Goal: Ask a question

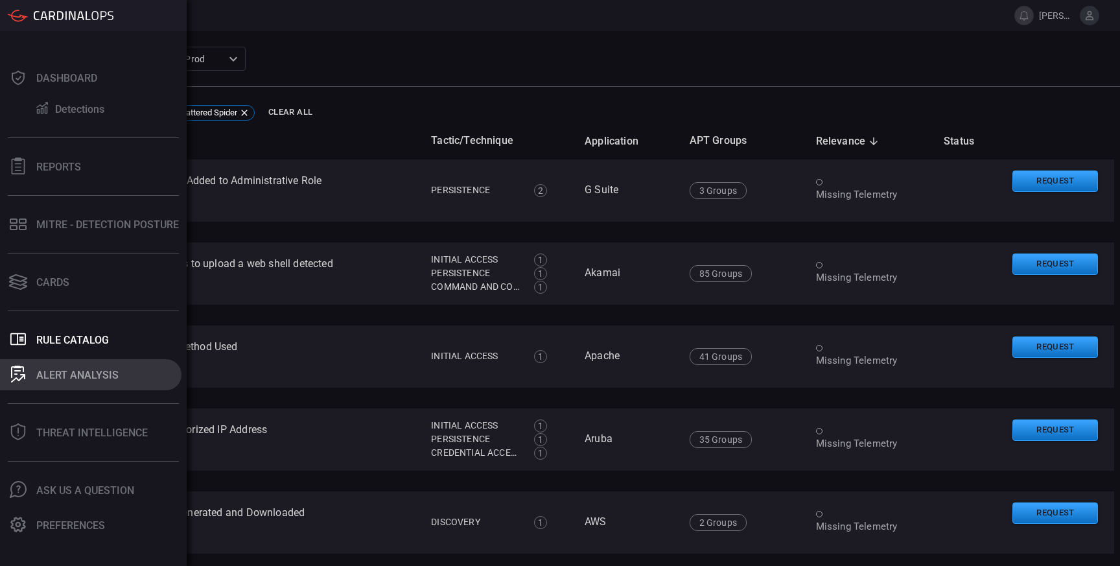
scroll to position [1371, 0]
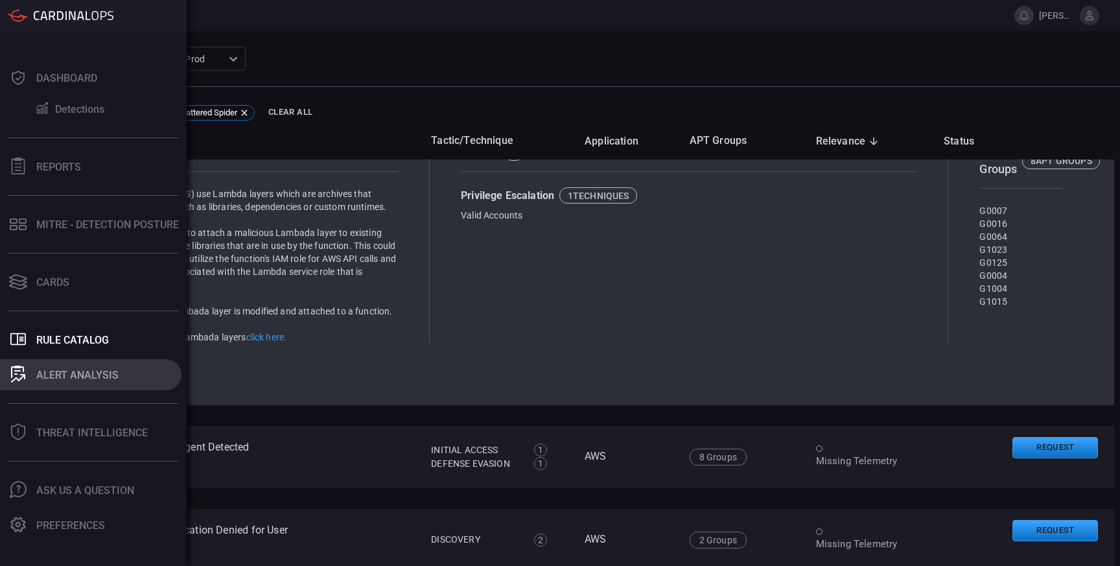
click at [109, 378] on div "ALERT ANALYSIS" at bounding box center [77, 375] width 82 height 12
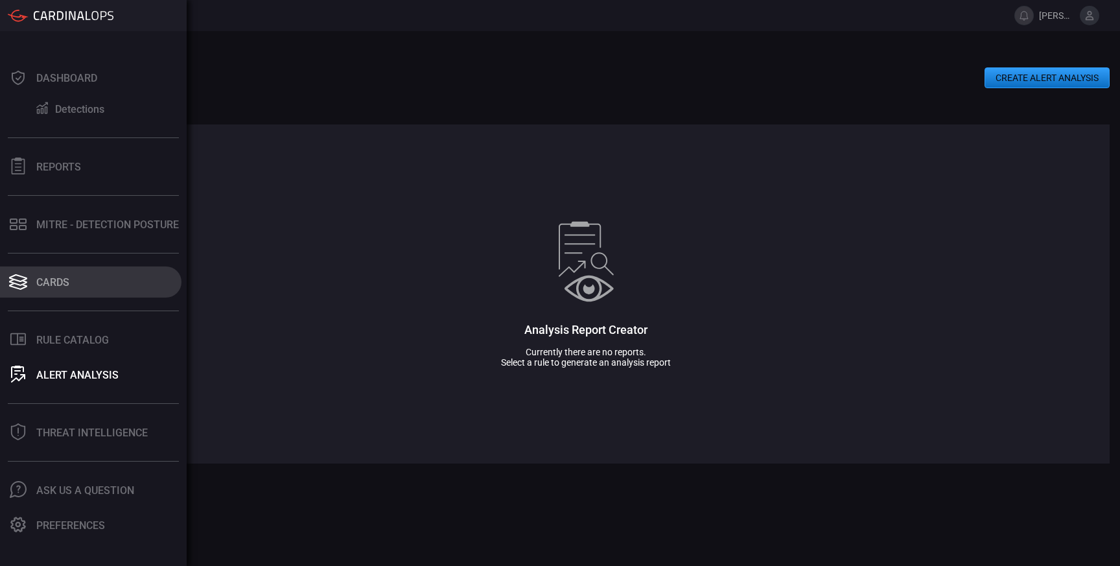
click at [81, 291] on button "Cards" at bounding box center [90, 281] width 181 height 31
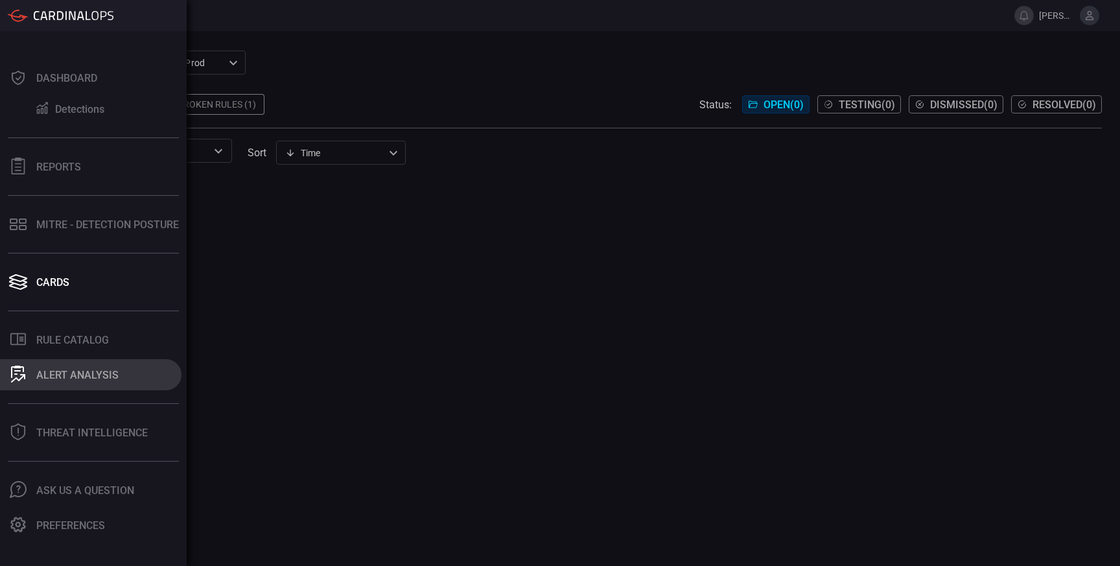
click at [67, 378] on div "ALERT ANALYSIS" at bounding box center [77, 375] width 82 height 12
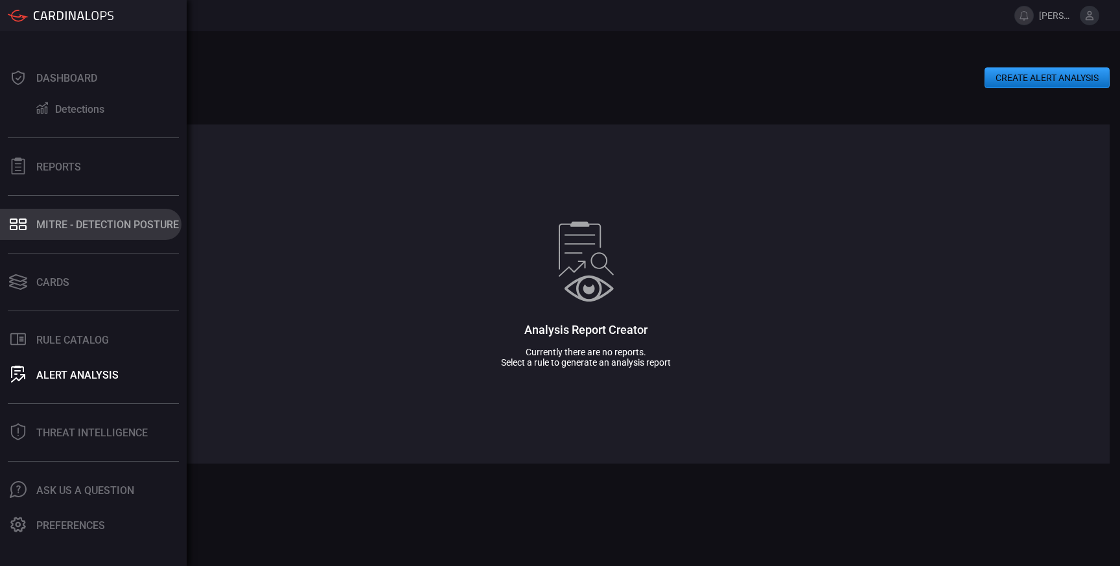
click at [78, 232] on button "MITRE - Detection Posture" at bounding box center [90, 224] width 181 height 31
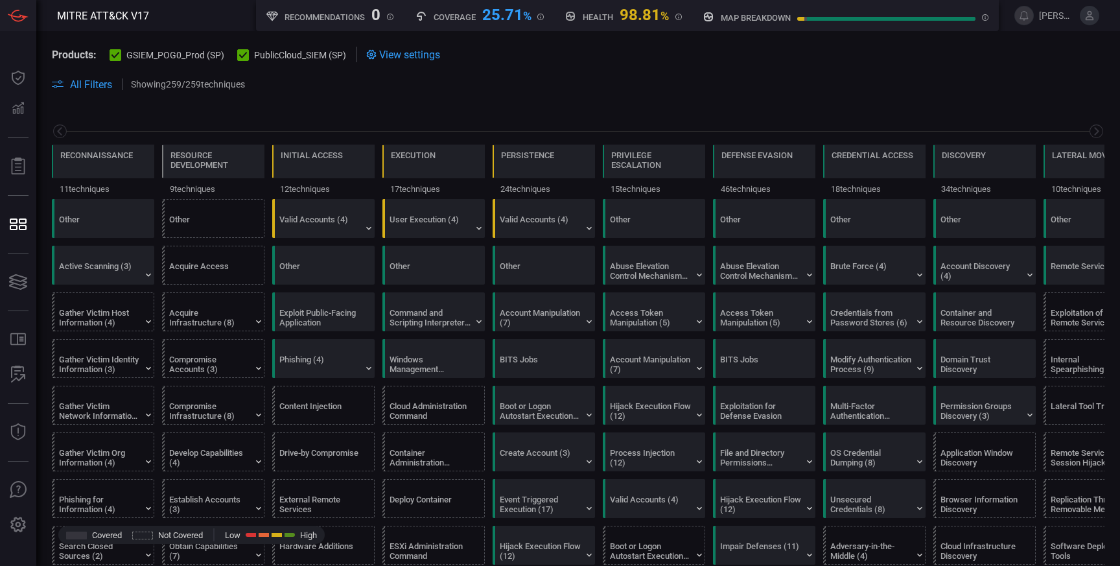
scroll to position [0, 170]
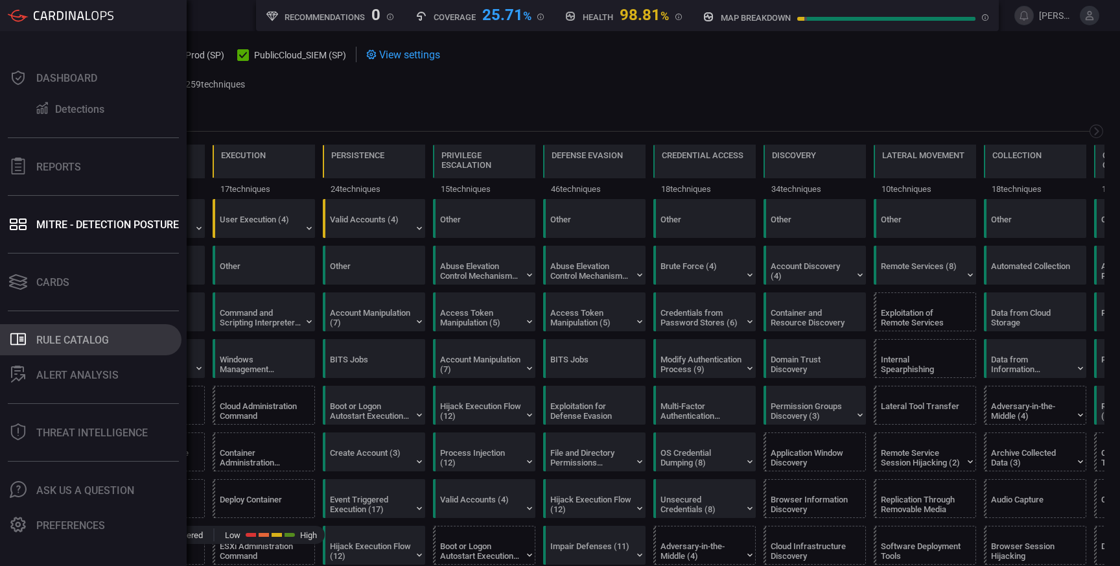
click at [87, 346] on button ".st0_rule_catalog_icon{fill: currentColor;} Rule Catalog" at bounding box center [90, 339] width 181 height 31
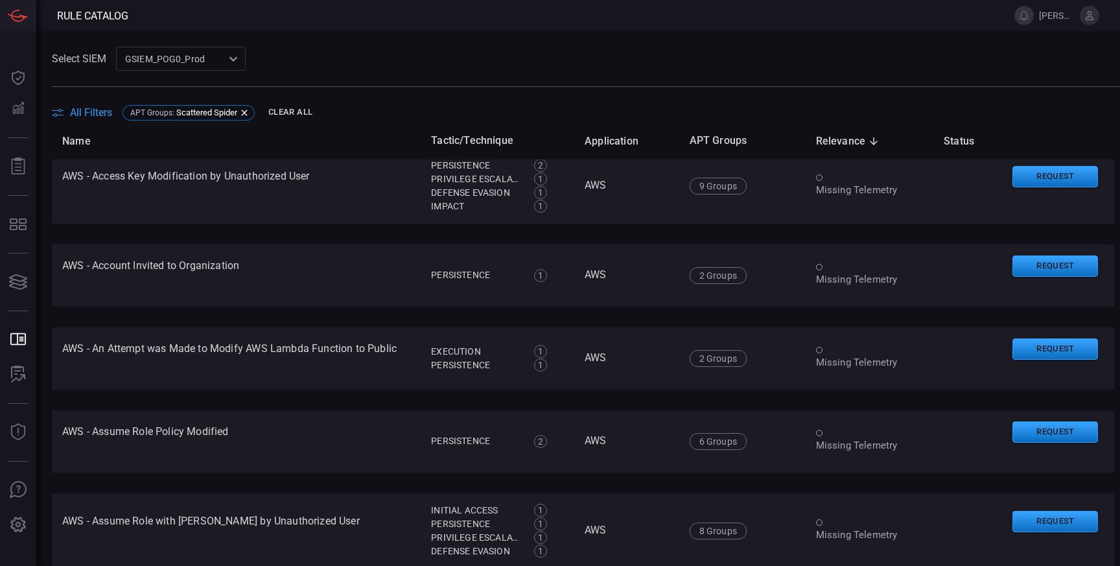
scroll to position [854, 0]
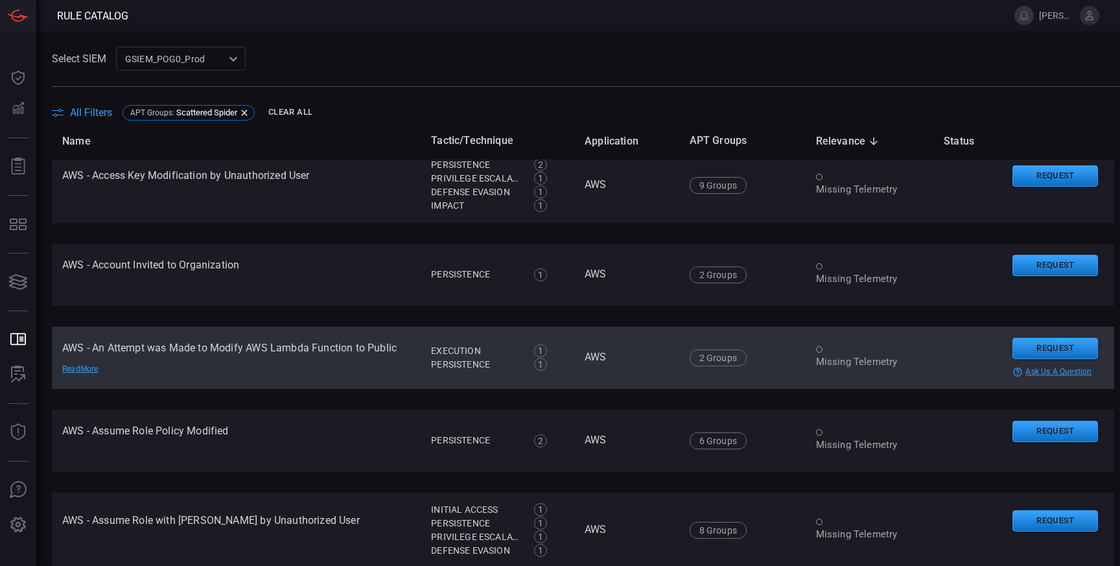
click at [1063, 375] on div "help-circle-outline ask us a question" at bounding box center [1057, 372] width 91 height 10
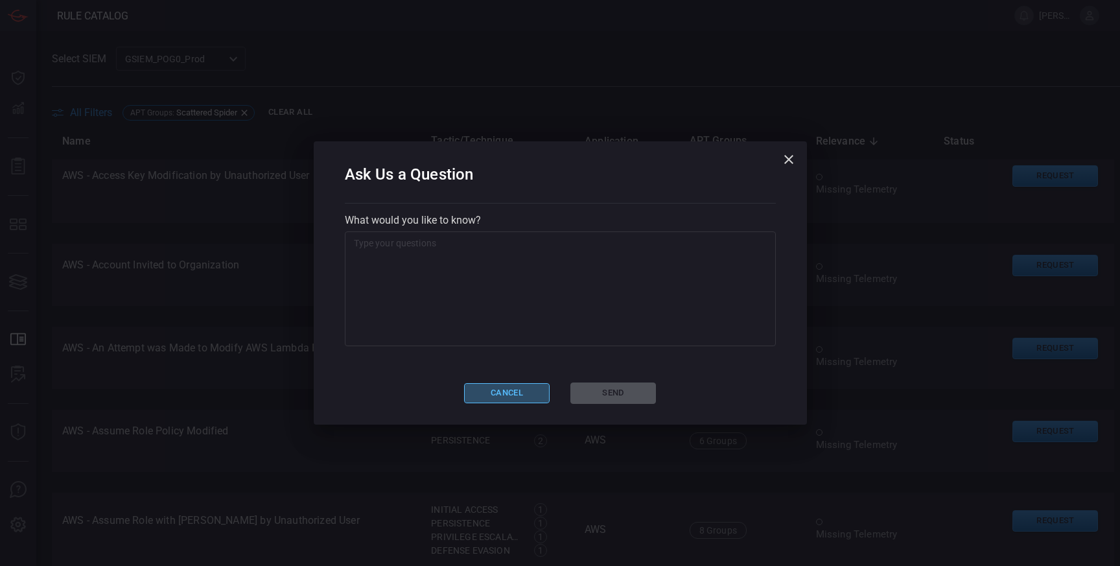
click at [524, 402] on button "Cancel" at bounding box center [507, 393] width 86 height 20
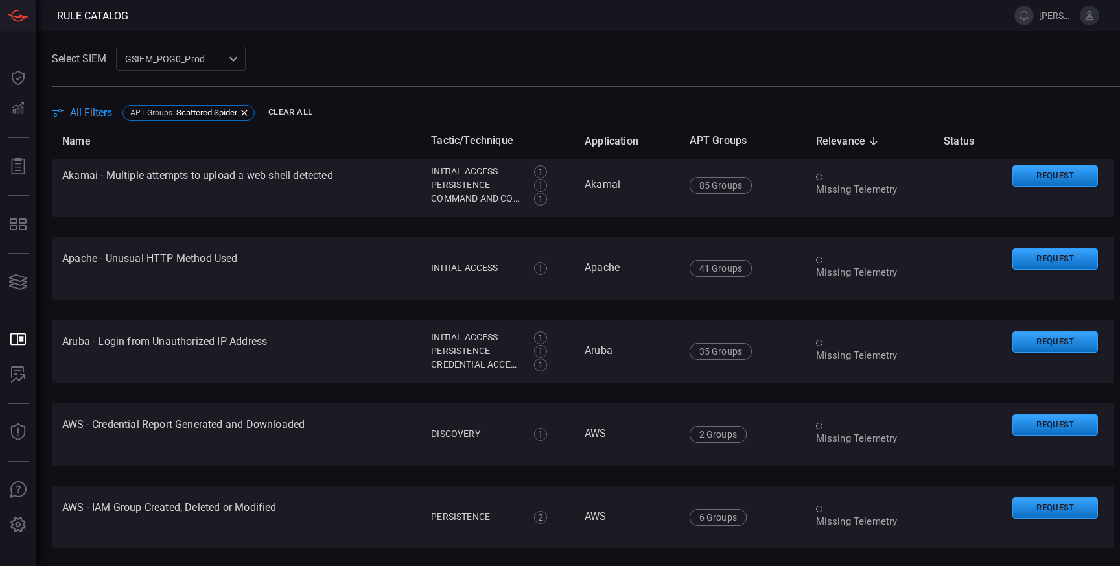
scroll to position [0, 0]
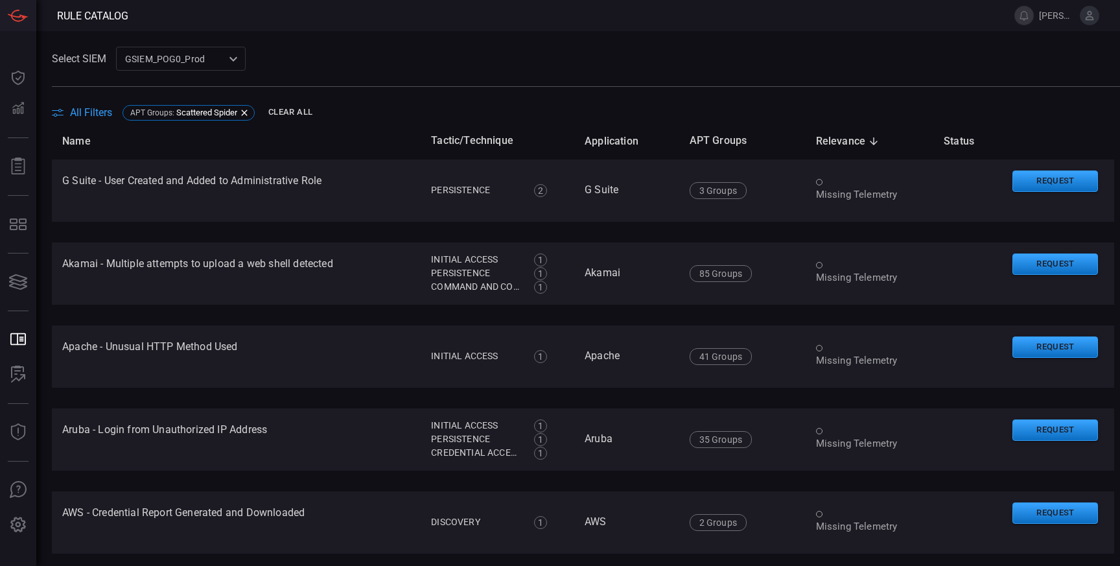
click at [92, 111] on span "All Filters" at bounding box center [91, 112] width 42 height 12
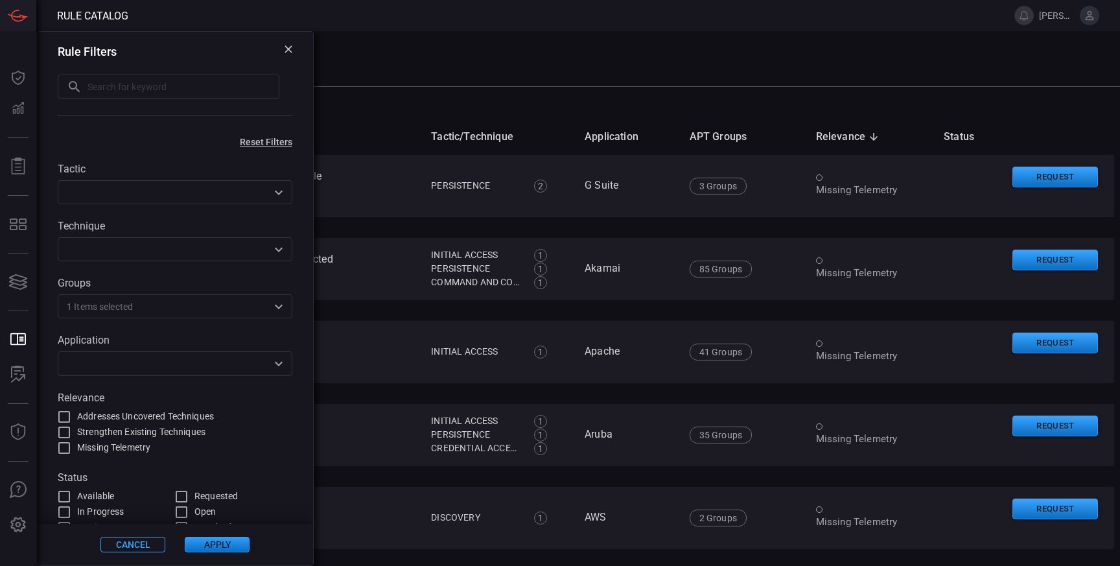
click at [128, 83] on input "text" at bounding box center [183, 87] width 192 height 24
type input "paloalto"
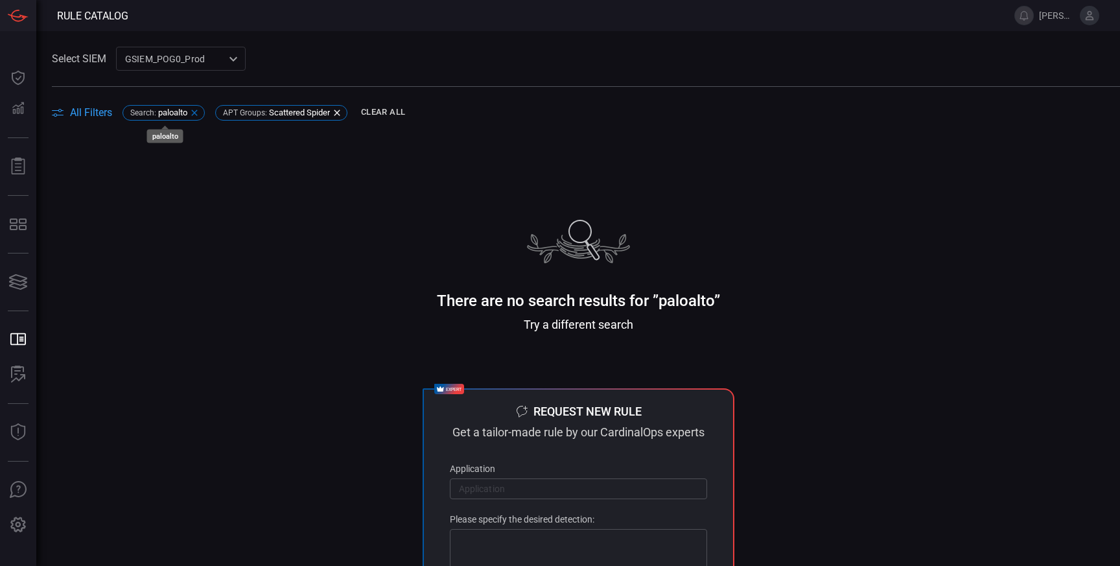
click at [198, 111] on icon at bounding box center [194, 113] width 10 height 10
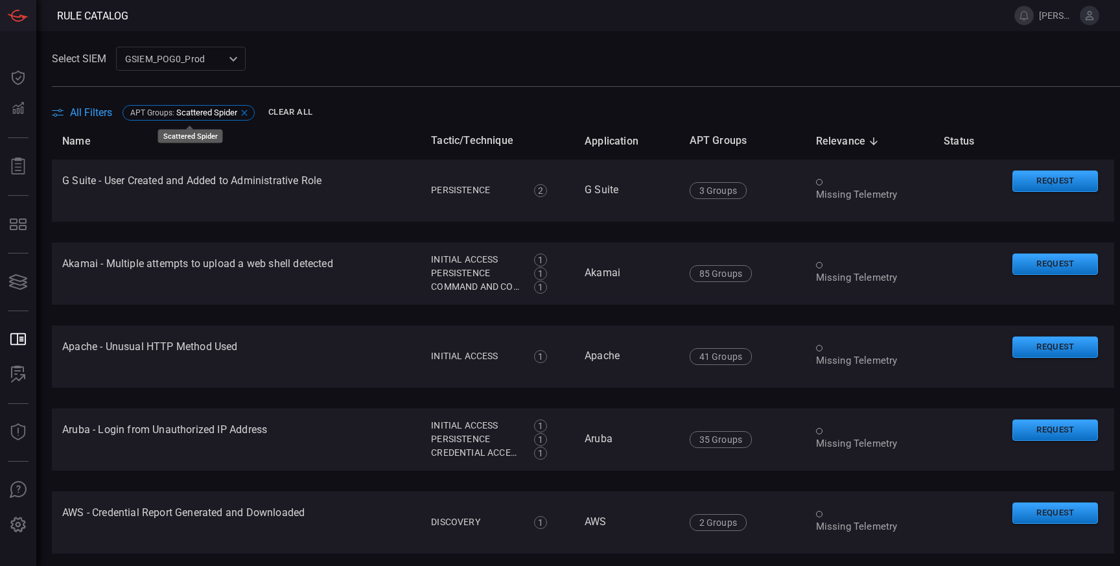
click at [246, 111] on icon at bounding box center [244, 113] width 6 height 6
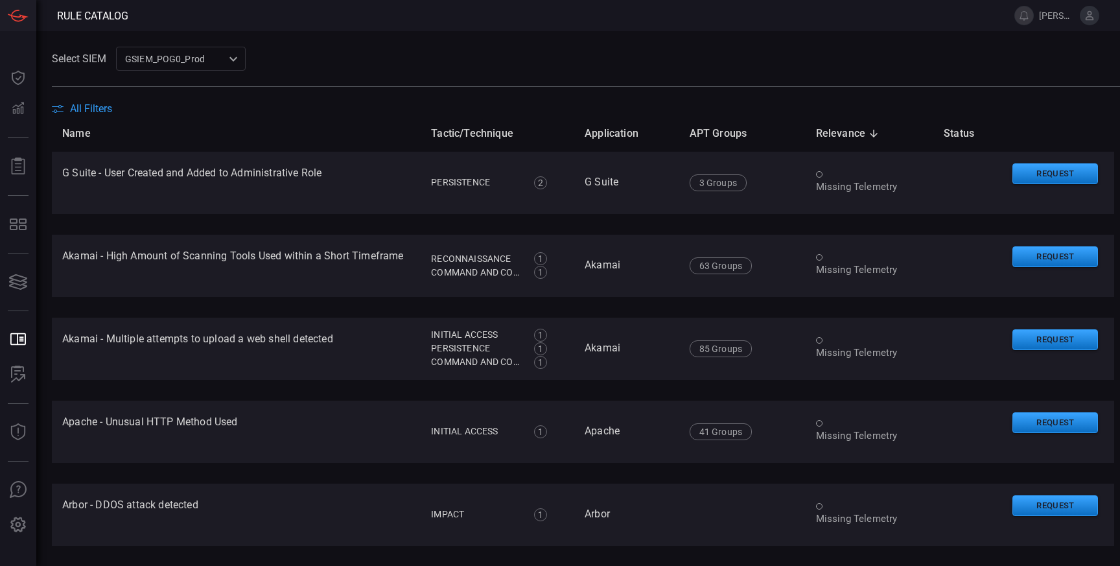
click at [95, 113] on span "All Filters" at bounding box center [91, 108] width 42 height 12
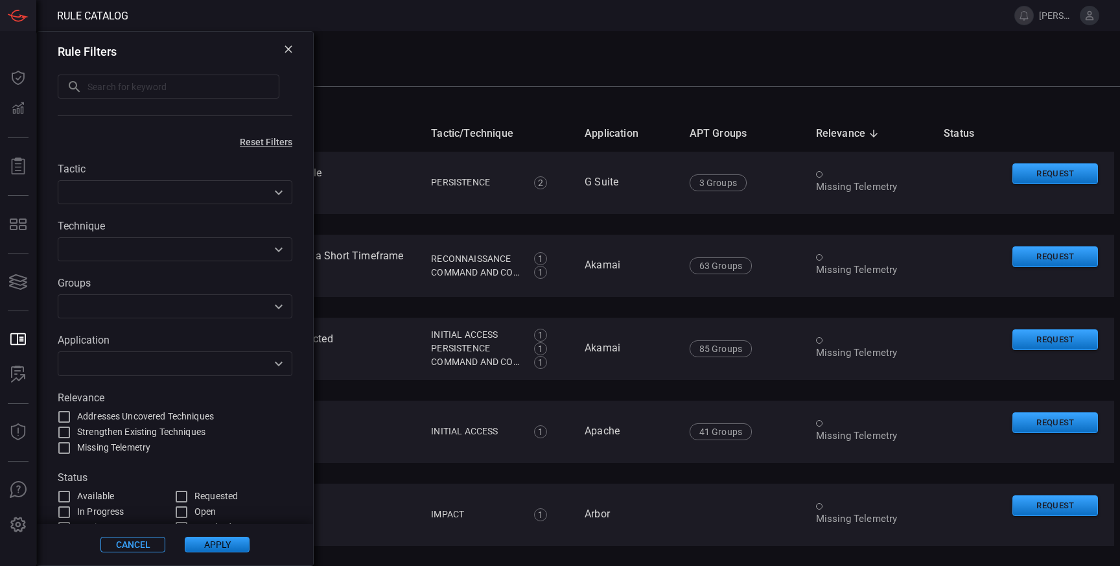
click at [115, 85] on input "text" at bounding box center [183, 87] width 192 height 24
type input "palo"
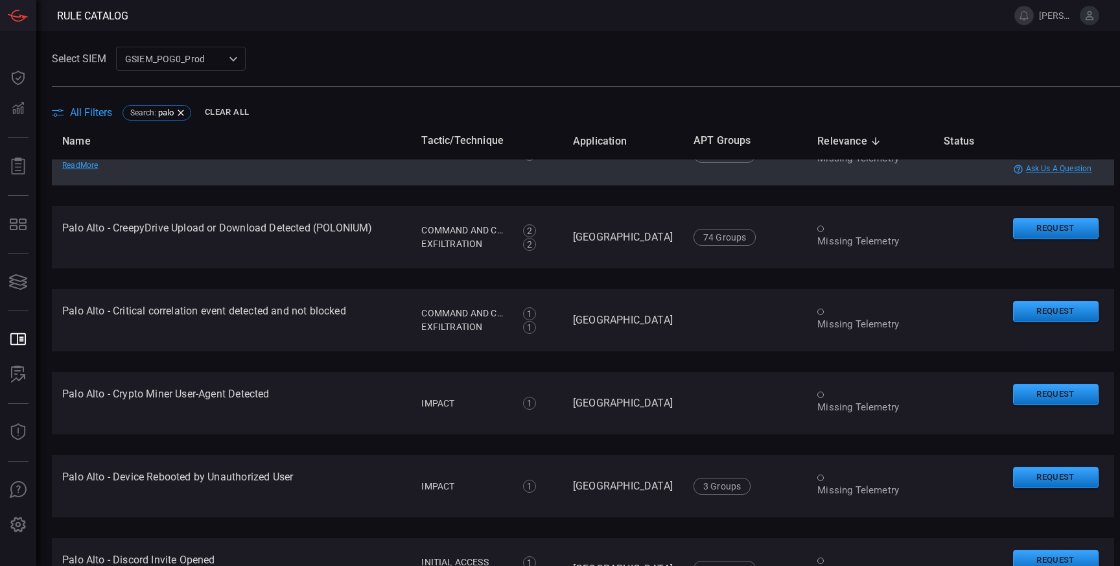
scroll to position [565, 0]
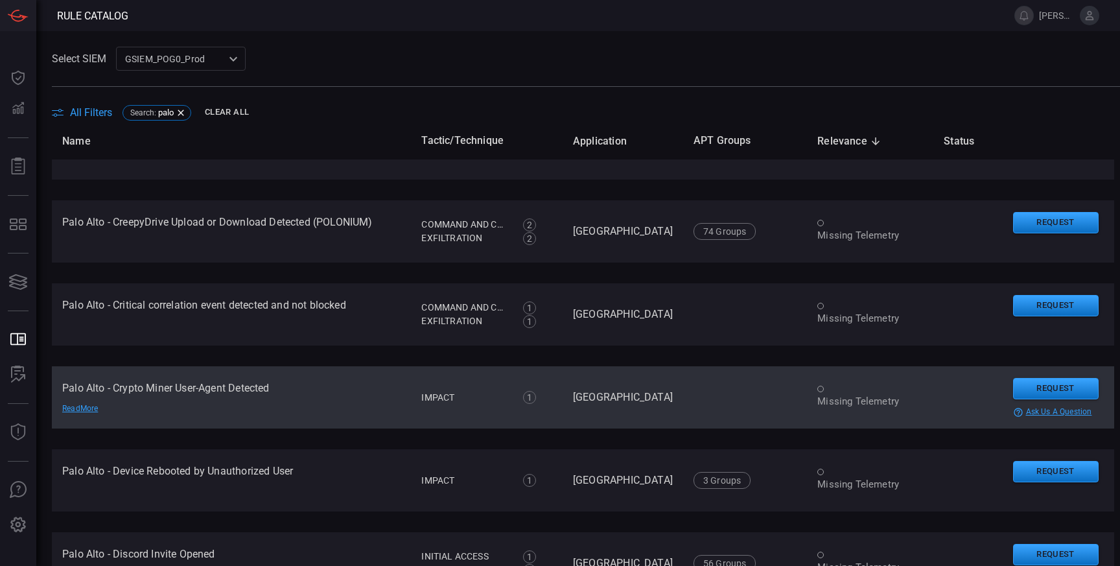
click at [1037, 407] on div "help-circle-outline ask us a question" at bounding box center [1058, 412] width 91 height 10
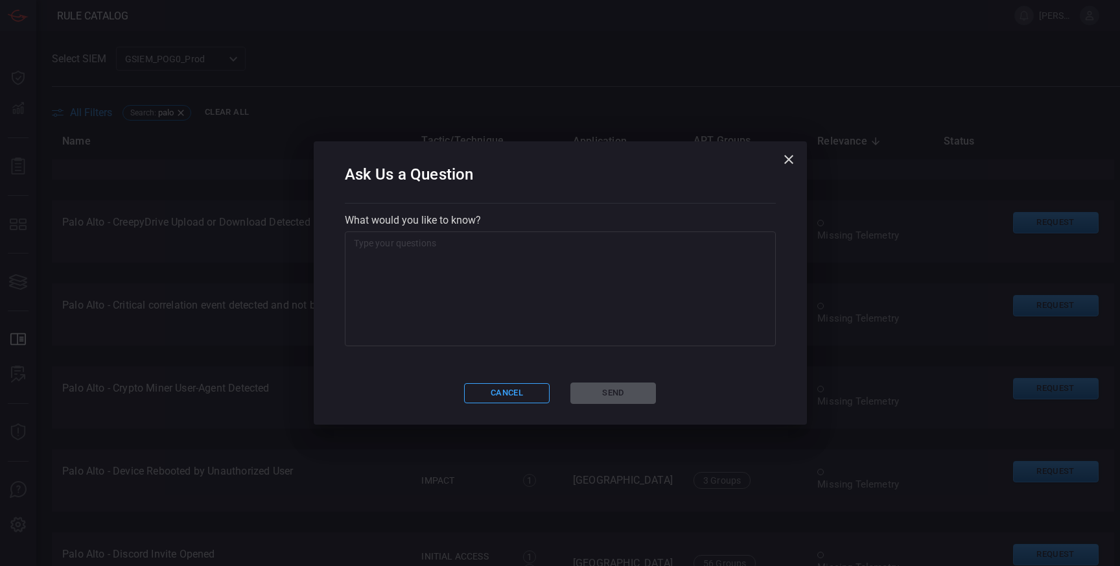
click at [552, 285] on textarea at bounding box center [560, 289] width 413 height 104
drag, startPoint x: 570, startPoint y: 148, endPoint x: 500, endPoint y: 157, distance: 70.7
click at [499, 158] on div "Ask Us a Question What would you like to know? I would like to know why a lot o…" at bounding box center [560, 282] width 493 height 283
click at [639, 242] on textarea "I would like to know why a lot of these detections say "missing" at bounding box center [560, 289] width 413 height 104
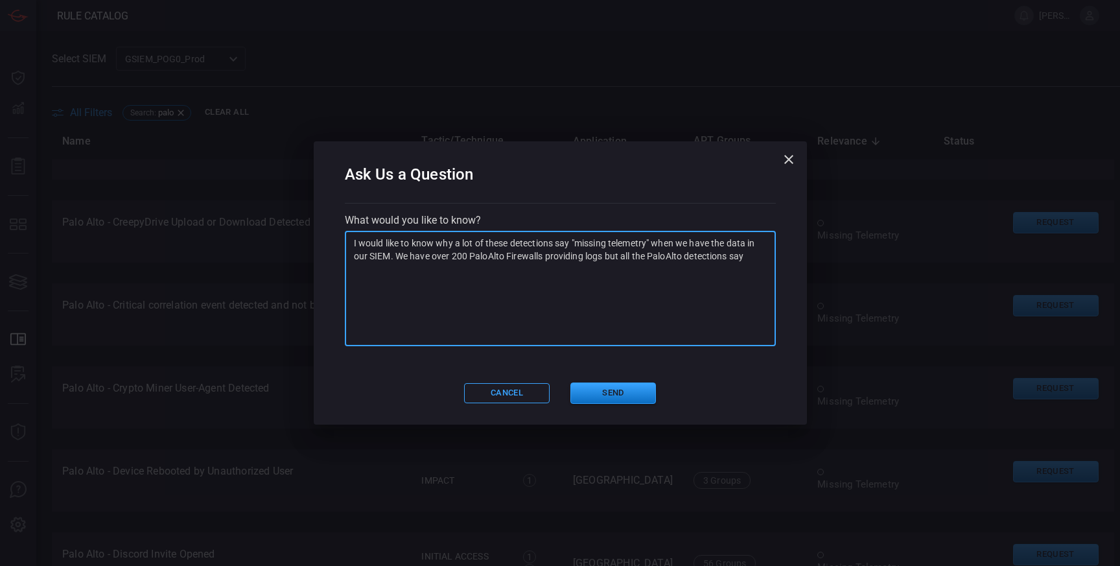
drag, startPoint x: 575, startPoint y: 242, endPoint x: 654, endPoint y: 247, distance: 79.2
click at [654, 247] on textarea "I would like to know why a lot of these detections say "missing telemetry" when…" at bounding box center [560, 289] width 413 height 104
click at [759, 259] on textarea "I would like to know why a lot of these detections say "missing telemetry" when…" at bounding box center [560, 289] width 413 height 104
paste textarea ""missing telemetry""
type textarea "I would like to know why a lot of these detections say "missing telemetry" when…"
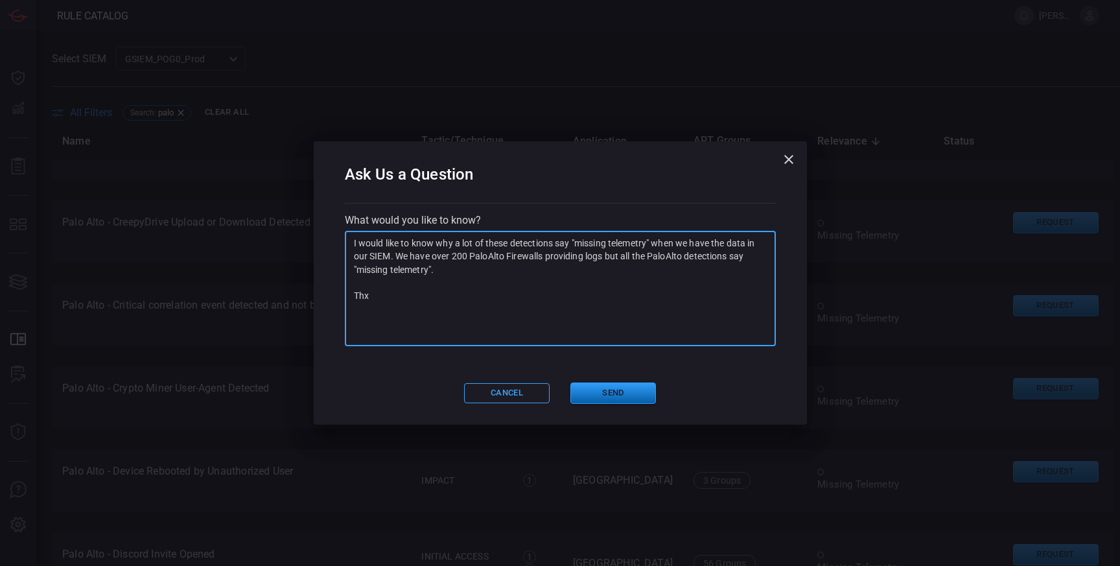
click at [598, 398] on button "Send" at bounding box center [613, 392] width 86 height 21
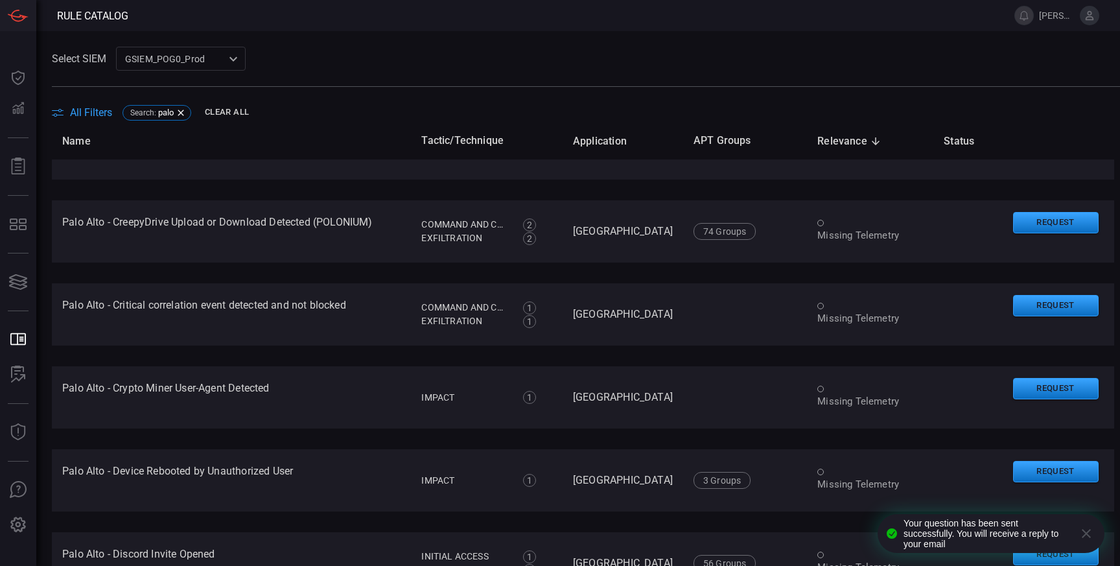
click at [956, 544] on div "Your question has been sent successfully. You will receive a reply to your email" at bounding box center [986, 533] width 166 height 31
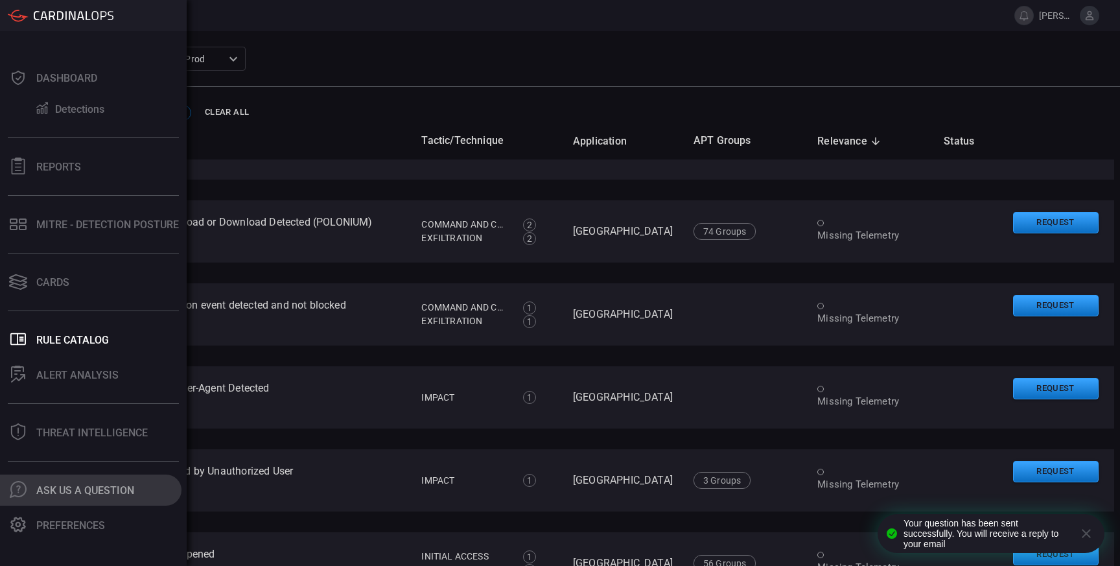
click at [80, 491] on div "Ask Us A Question" at bounding box center [85, 490] width 98 height 12
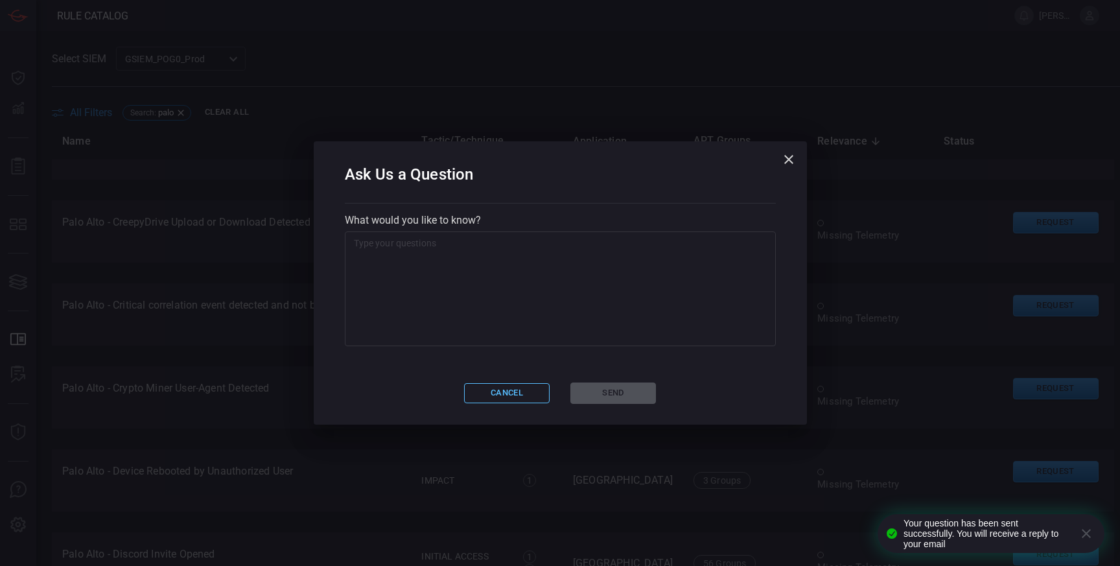
click at [502, 393] on button "Cancel" at bounding box center [507, 393] width 86 height 20
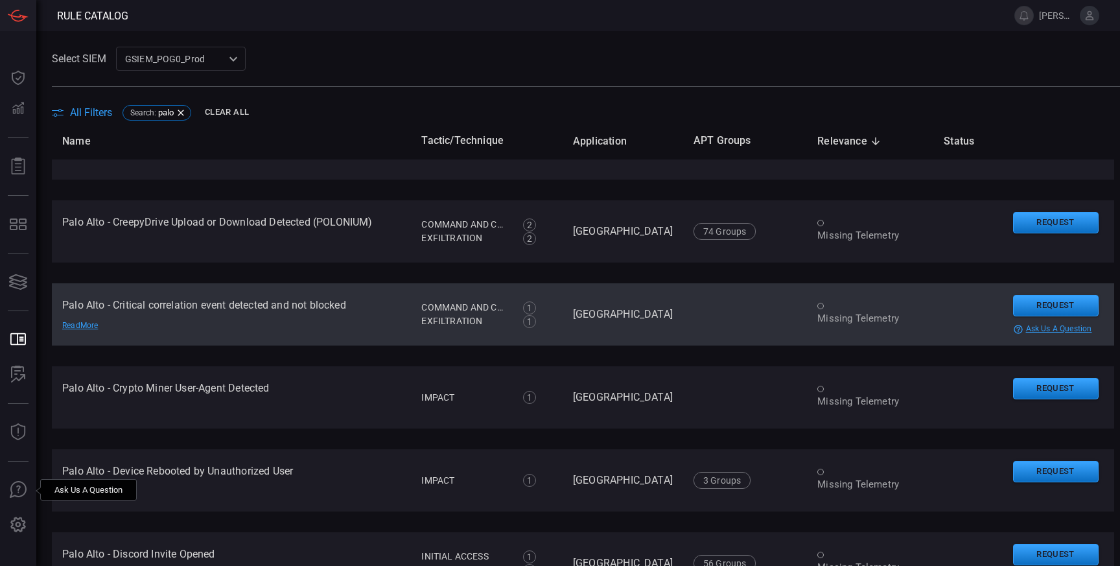
click at [90, 321] on div "Read More" at bounding box center [107, 326] width 91 height 10
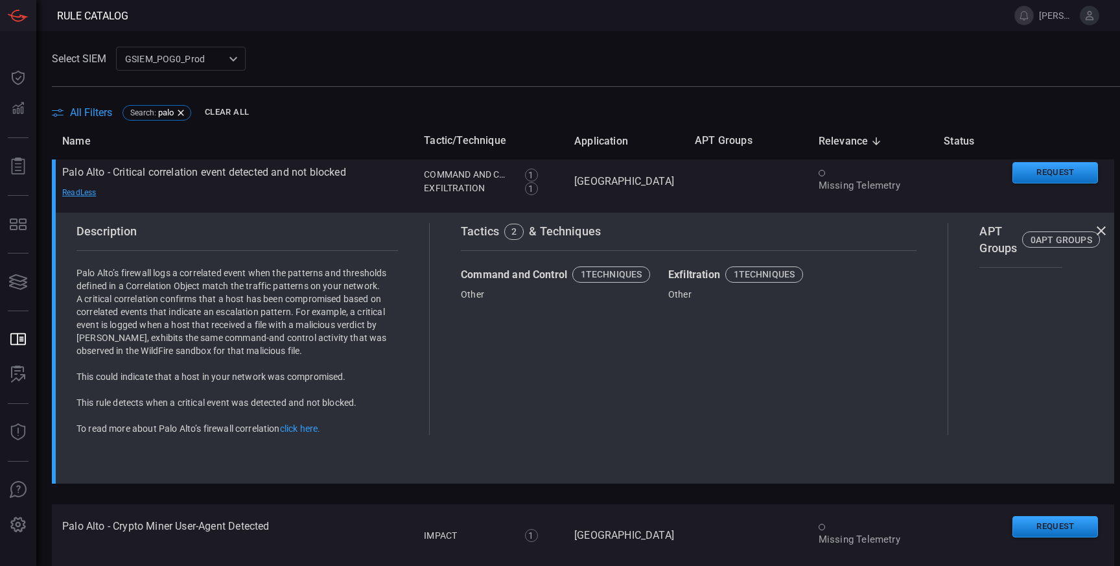
scroll to position [664, 0]
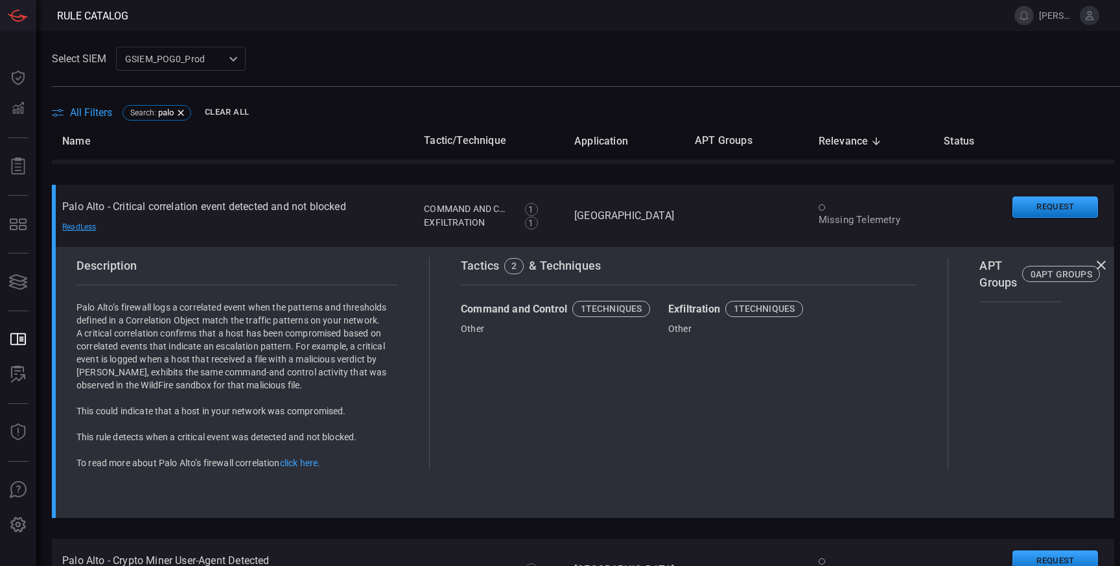
click at [311, 458] on link "click here." at bounding box center [300, 463] width 41 height 10
click at [393, 65] on div "Select SIEM GSIEM_POG0_Prod 0311ca00-2277-4bf1-be0d-c3c267188b0f ​" at bounding box center [586, 59] width 1068 height 24
click at [297, 129] on th "Name" at bounding box center [233, 140] width 362 height 37
click at [182, 111] on icon at bounding box center [181, 113] width 6 height 6
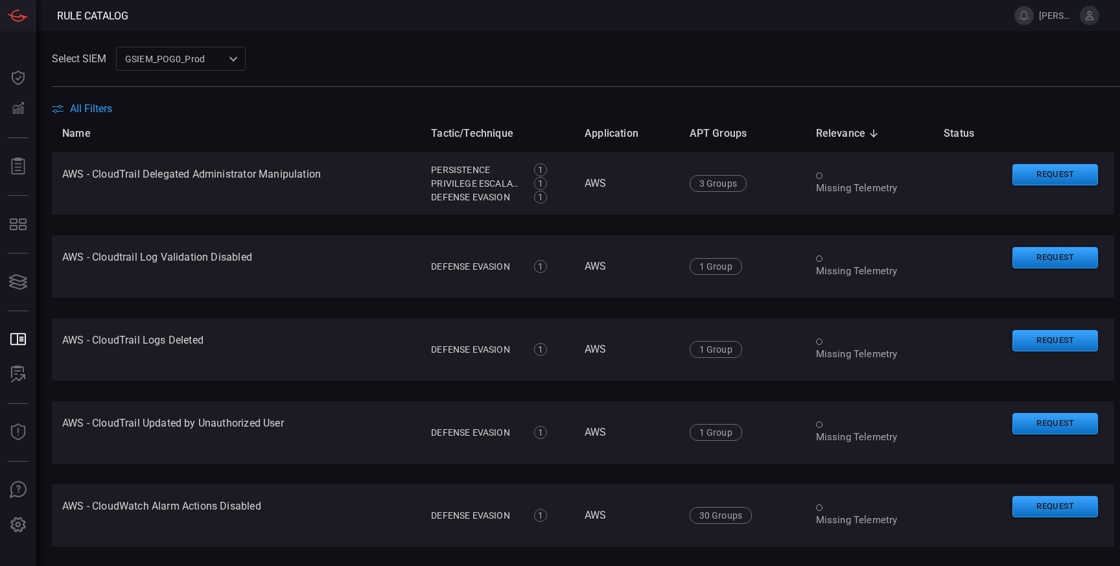
scroll to position [3828, 0]
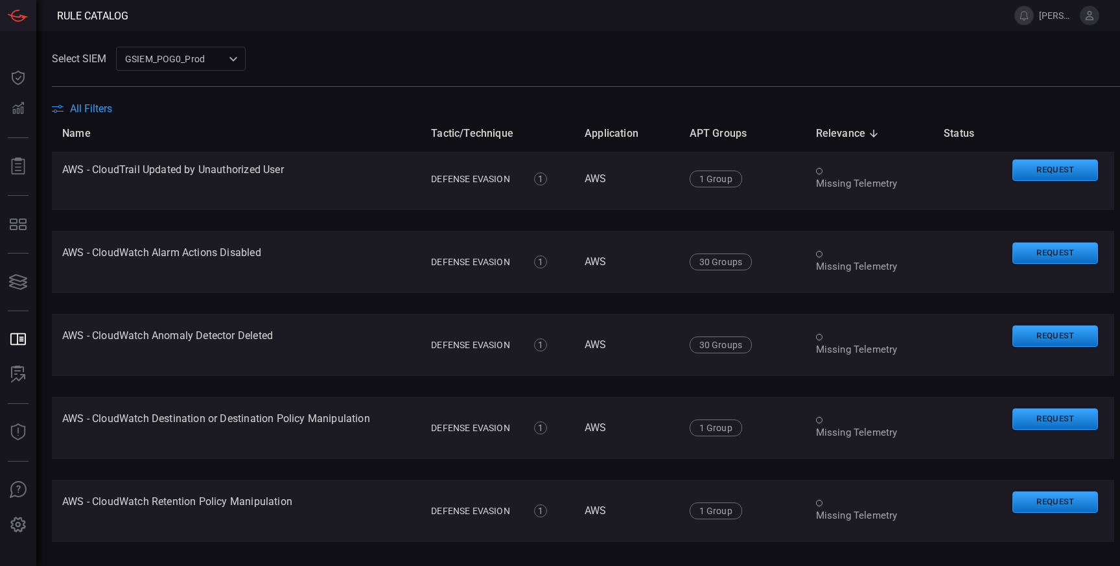
click at [238, 59] on div "GSIEM_POG0_Prod 0311ca00-2277-4bf1-be0d-c3c267188b0f ​" at bounding box center [181, 59] width 130 height 24
click at [294, 67] on div at bounding box center [560, 283] width 1120 height 566
click at [58, 108] on icon at bounding box center [58, 109] width 12 height 8
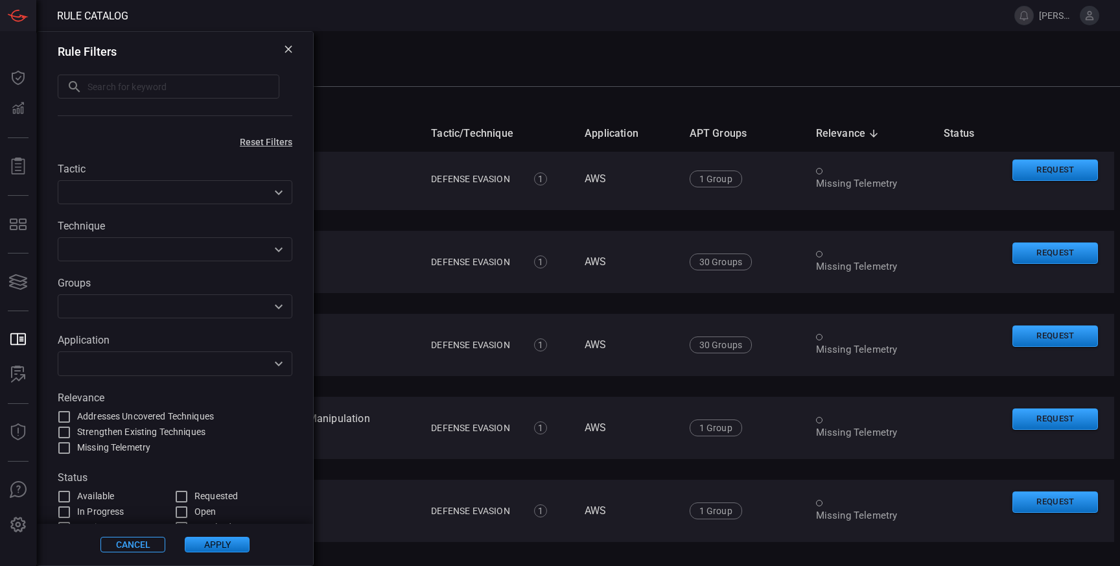
click at [113, 84] on input "text" at bounding box center [183, 87] width 192 height 24
type input "checkpoint"
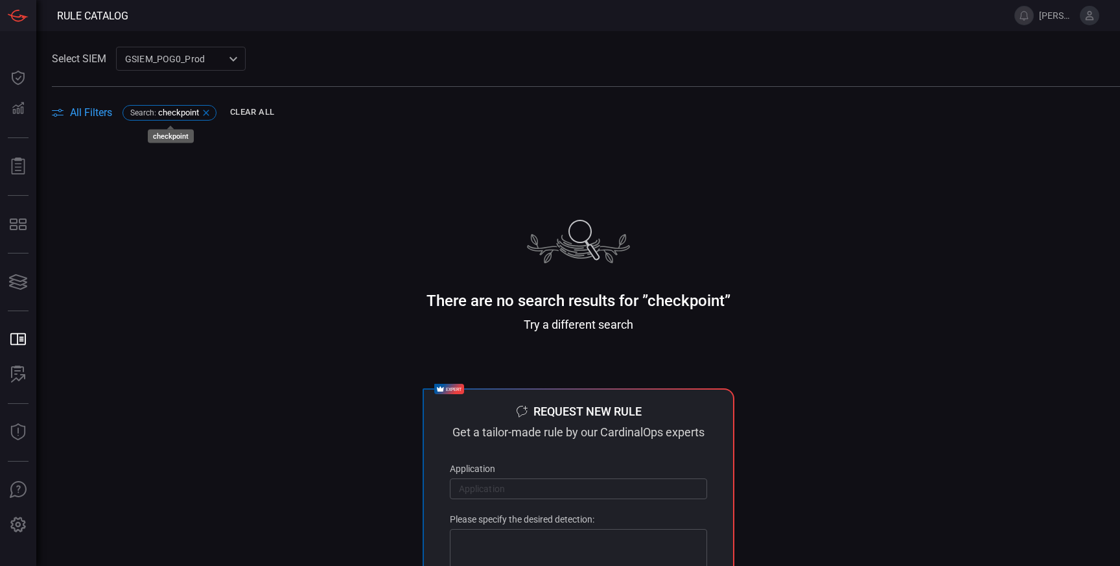
click at [211, 111] on icon at bounding box center [206, 113] width 10 height 10
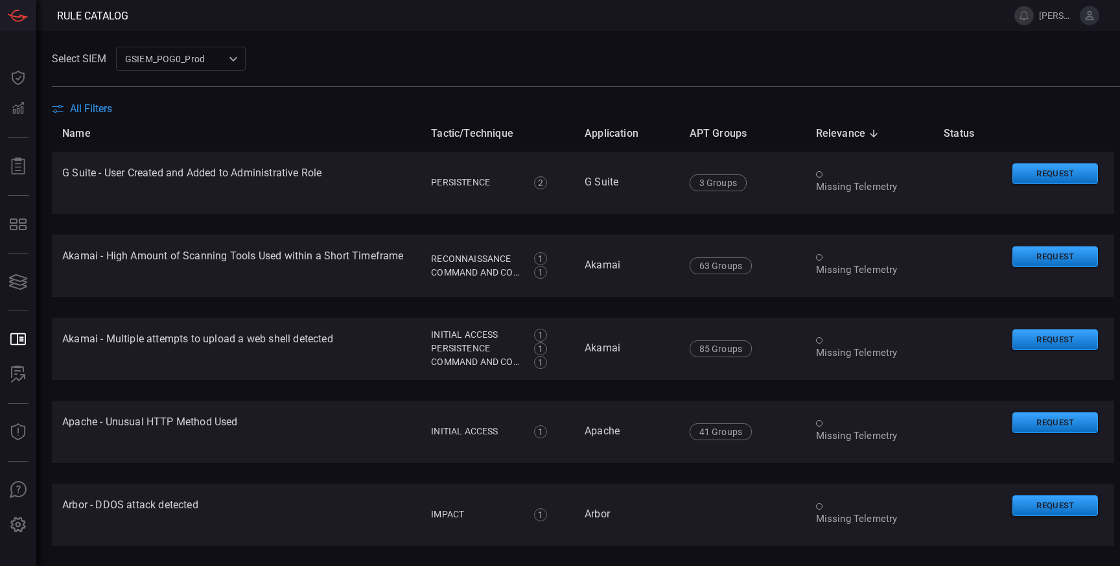
click at [89, 111] on span "All Filters" at bounding box center [91, 108] width 42 height 12
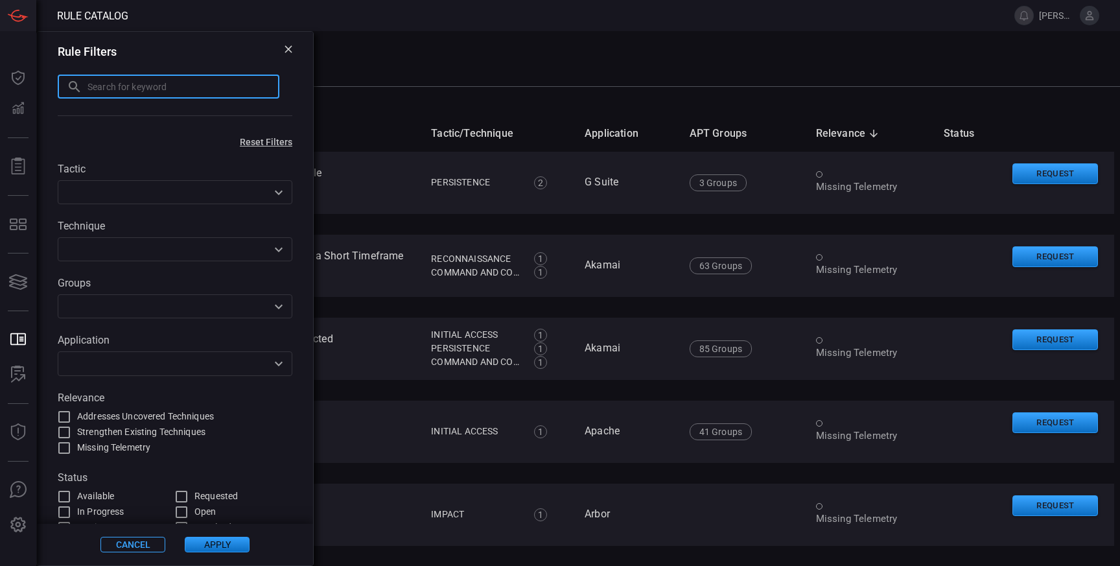
click at [104, 89] on input "text" at bounding box center [183, 87] width 192 height 24
type input "check"
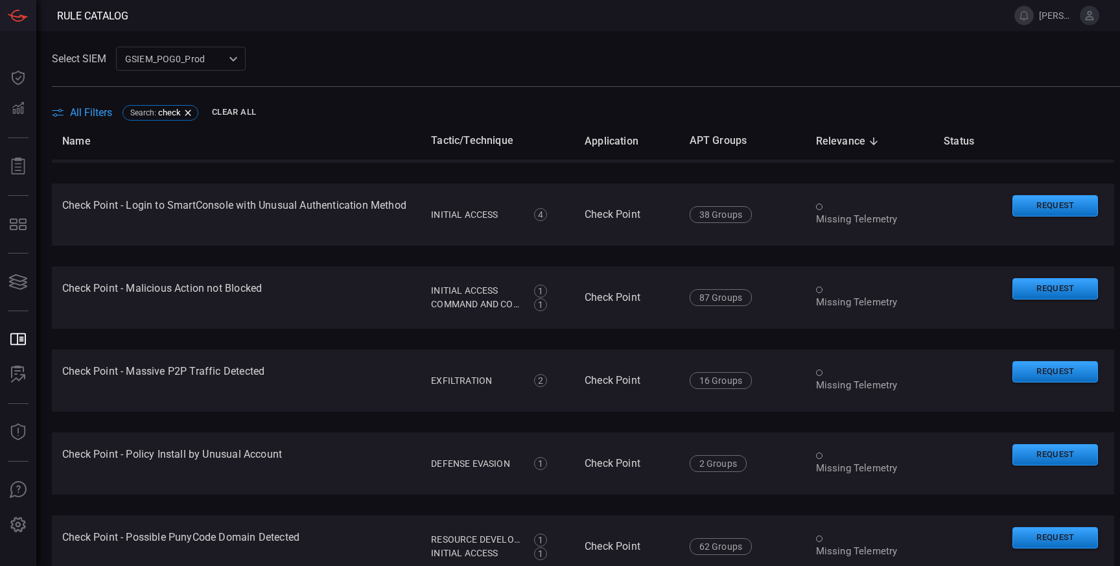
scroll to position [399, 0]
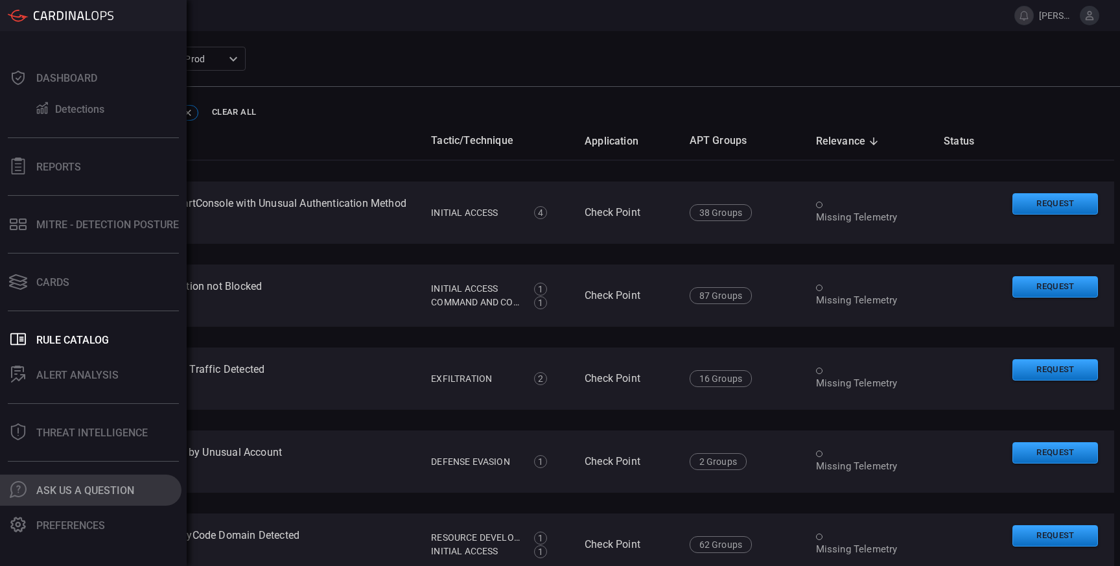
click at [123, 486] on div "Ask Us A Question" at bounding box center [85, 490] width 98 height 12
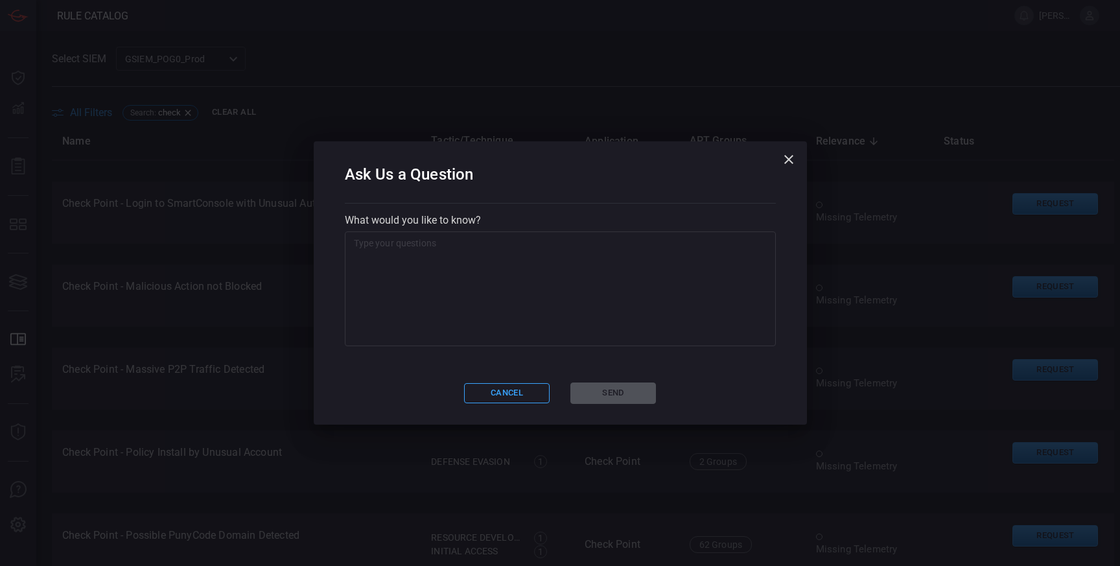
click at [383, 289] on textarea at bounding box center [560, 289] width 413 height 104
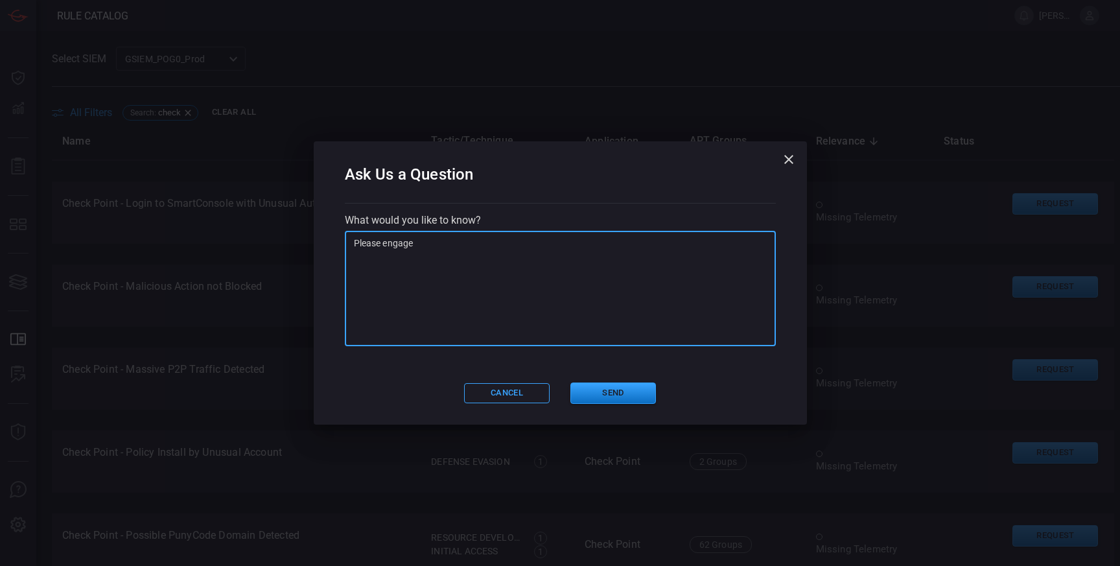
paste textarea "[PERSON_NAME][EMAIL_ADDRESS][DOMAIN_NAME]"
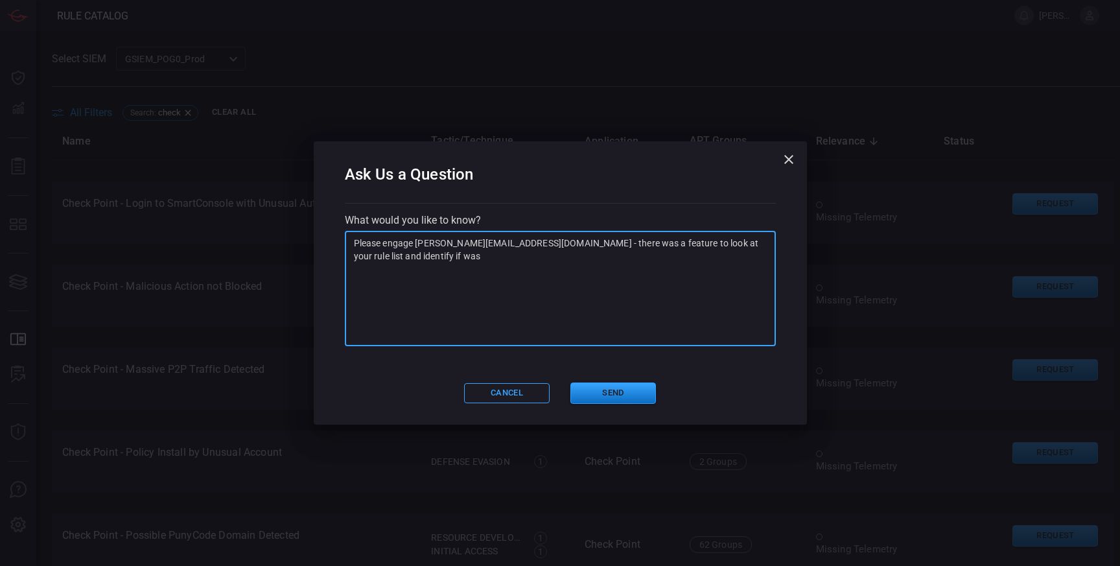
type textarea "Please engage [PERSON_NAME][EMAIL_ADDRESS][DOMAIN_NAME] - there was a feature t…"
click at [481, 392] on button "Cancel" at bounding box center [507, 393] width 86 height 20
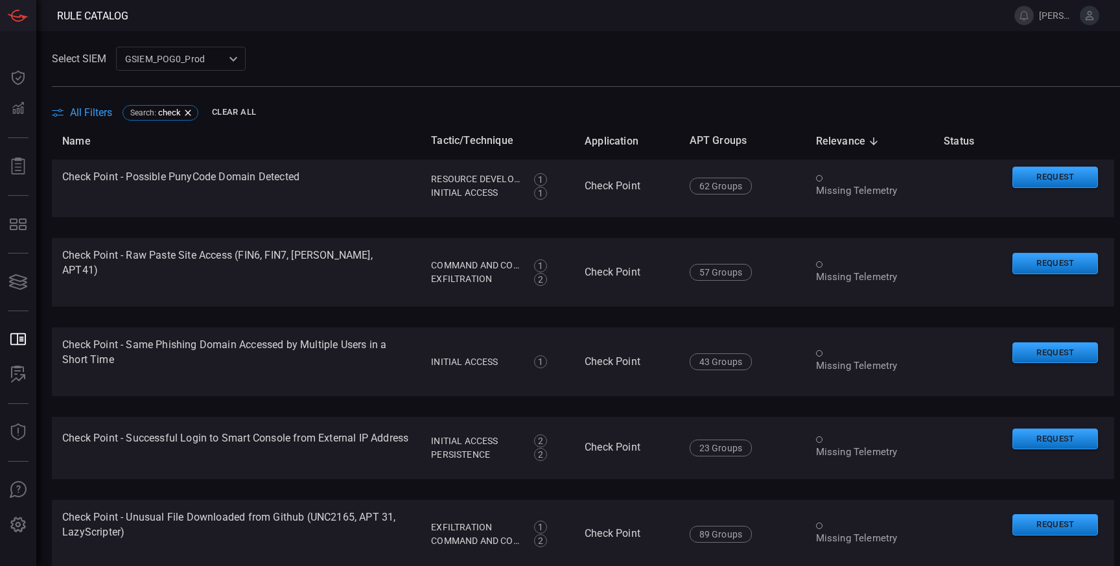
scroll to position [760, 0]
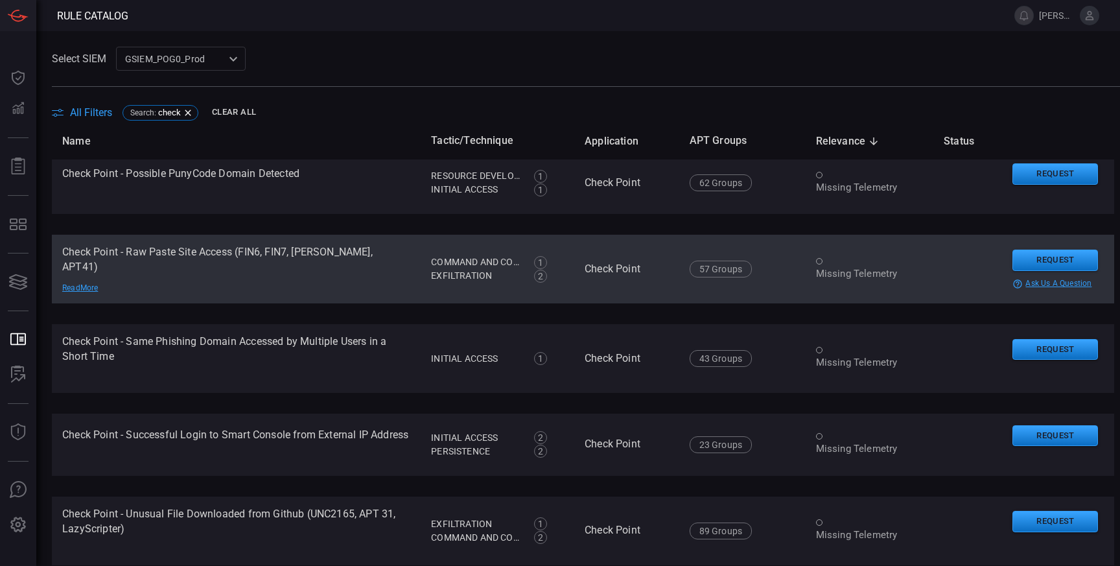
click at [94, 283] on div "Read More" at bounding box center [107, 288] width 91 height 10
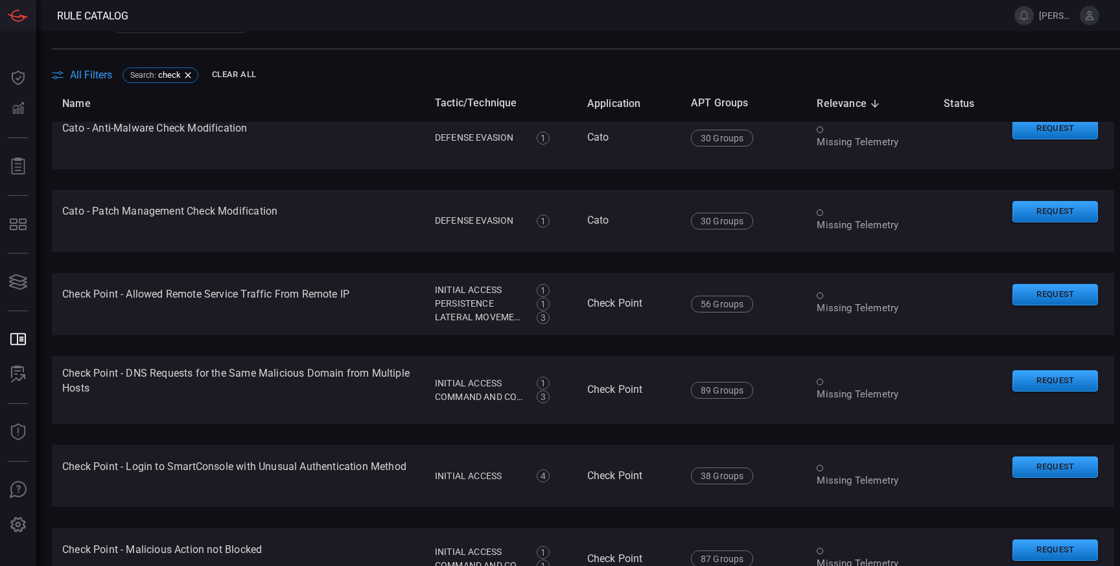
scroll to position [0, 0]
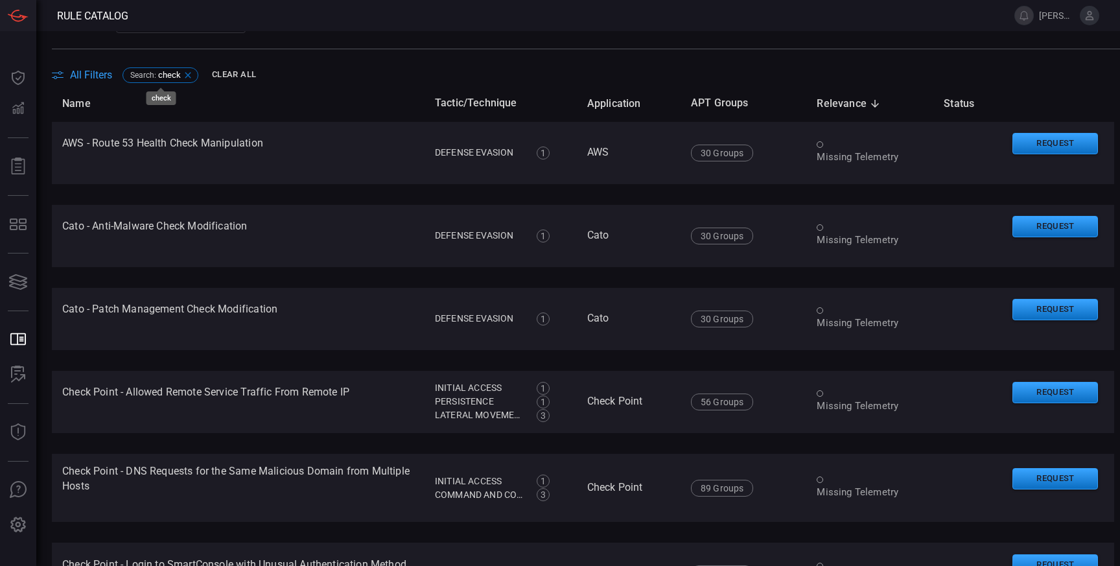
click at [188, 74] on icon at bounding box center [188, 75] width 6 height 6
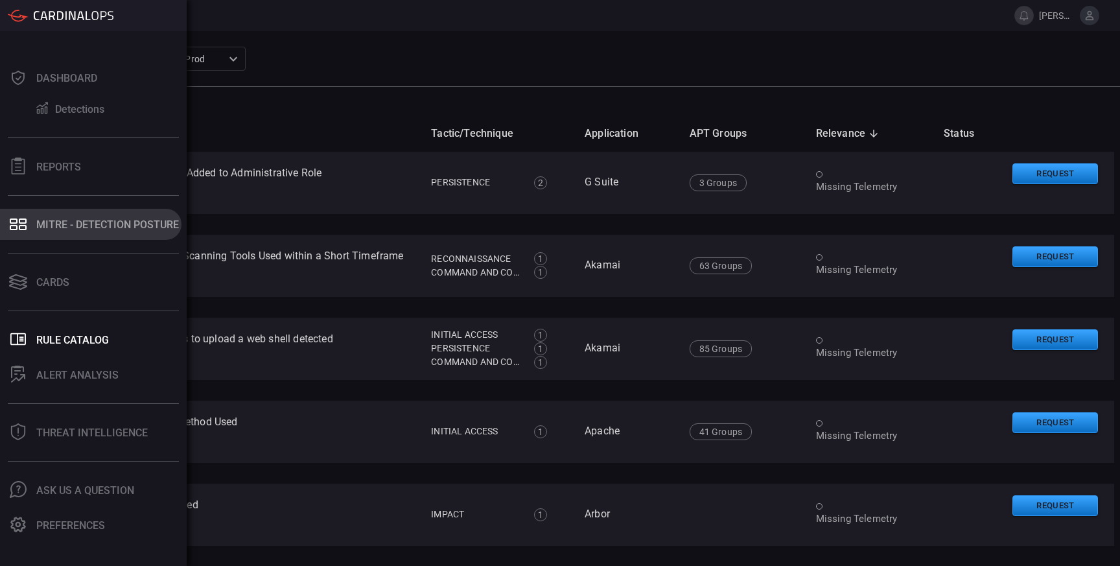
click at [104, 228] on div "MITRE - Detection Posture" at bounding box center [107, 224] width 143 height 12
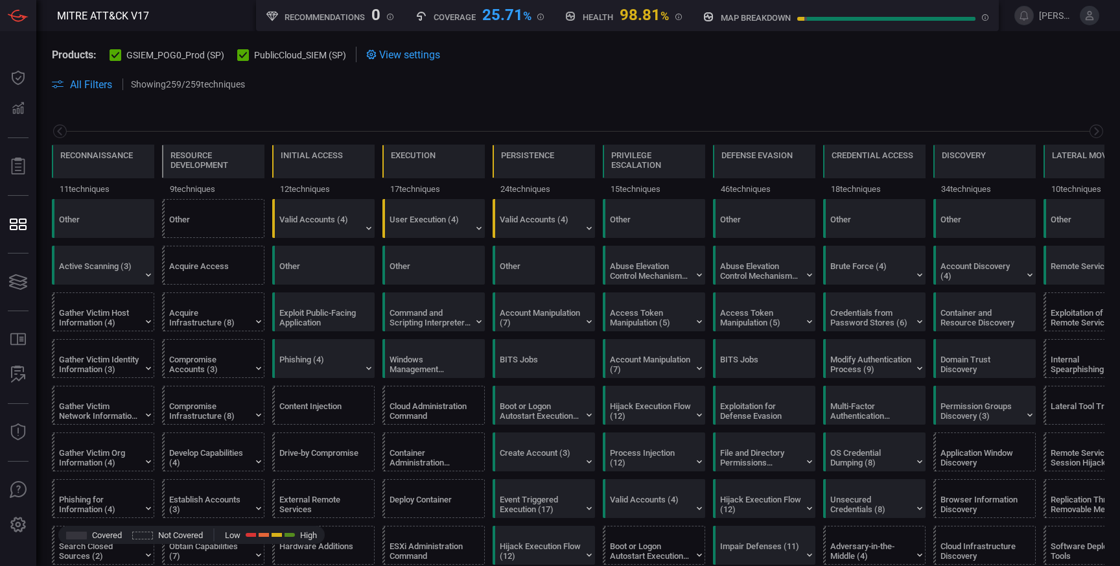
scroll to position [0, 170]
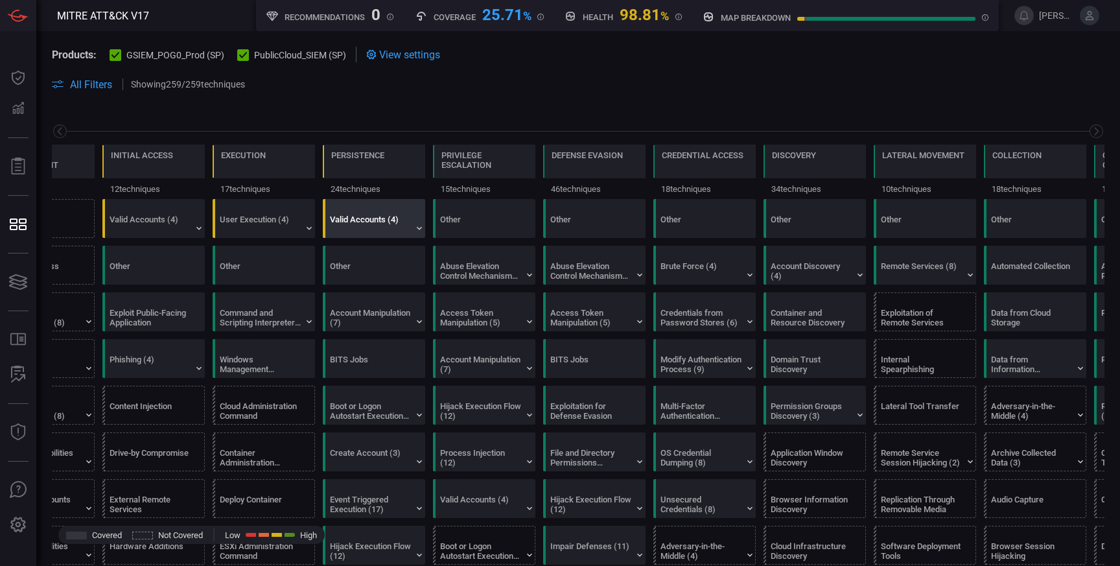
click at [389, 224] on div "Valid Accounts (4)" at bounding box center [370, 223] width 81 height 19
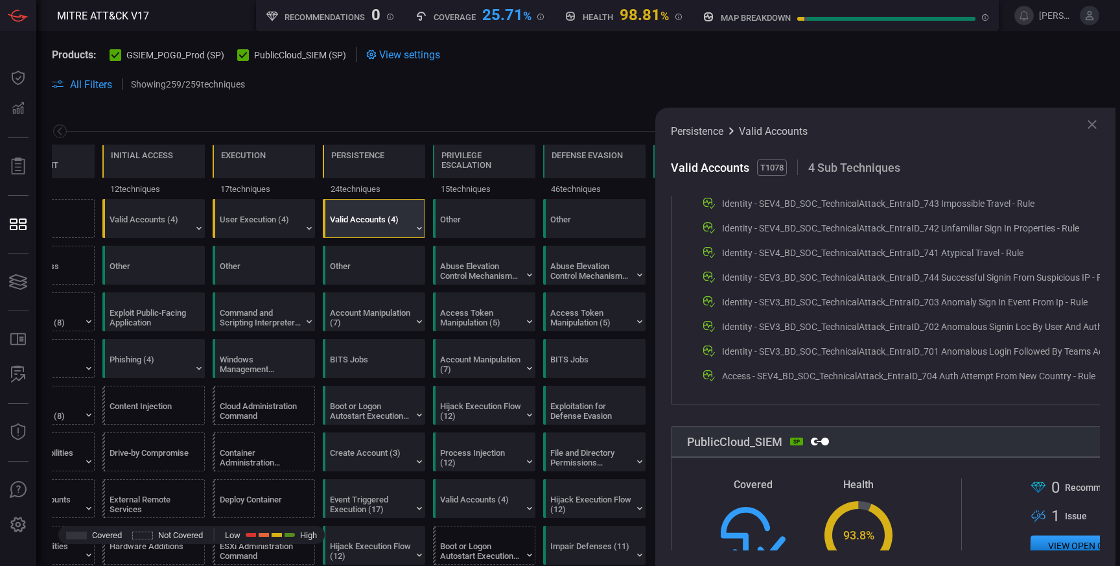
scroll to position [405, 0]
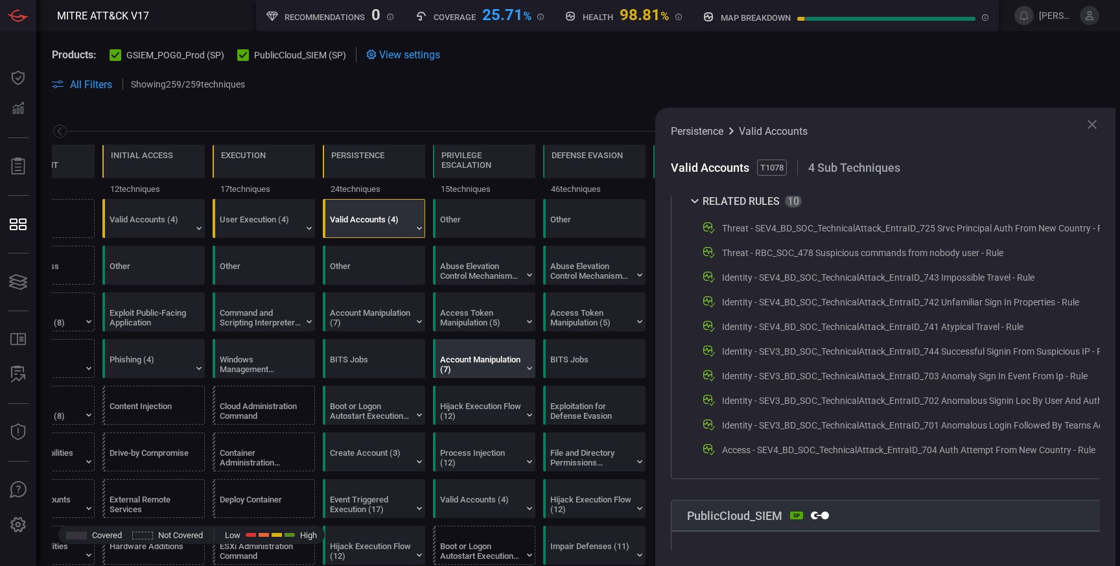
click at [516, 367] on div "Account Manipulation (7)" at bounding box center [480, 363] width 81 height 19
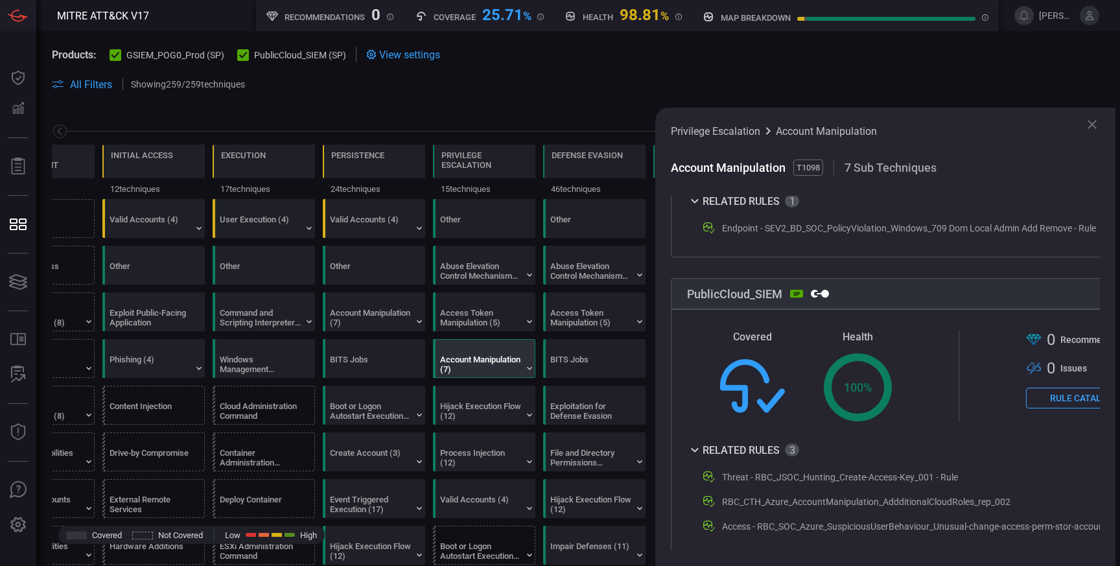
scroll to position [410, 0]
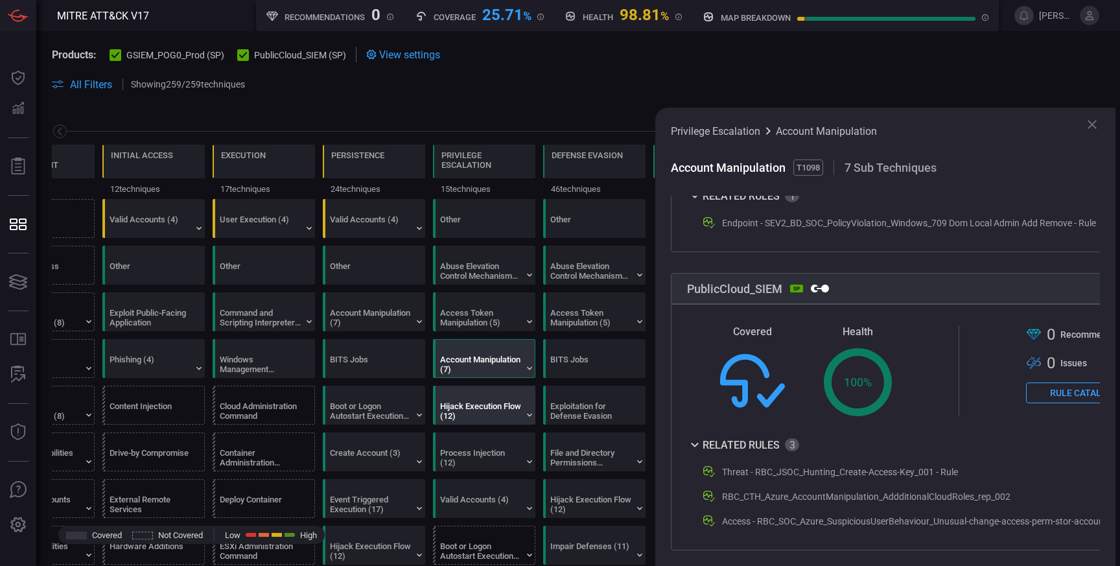
click at [495, 406] on div "Hijack Execution Flow (12)" at bounding box center [480, 410] width 81 height 19
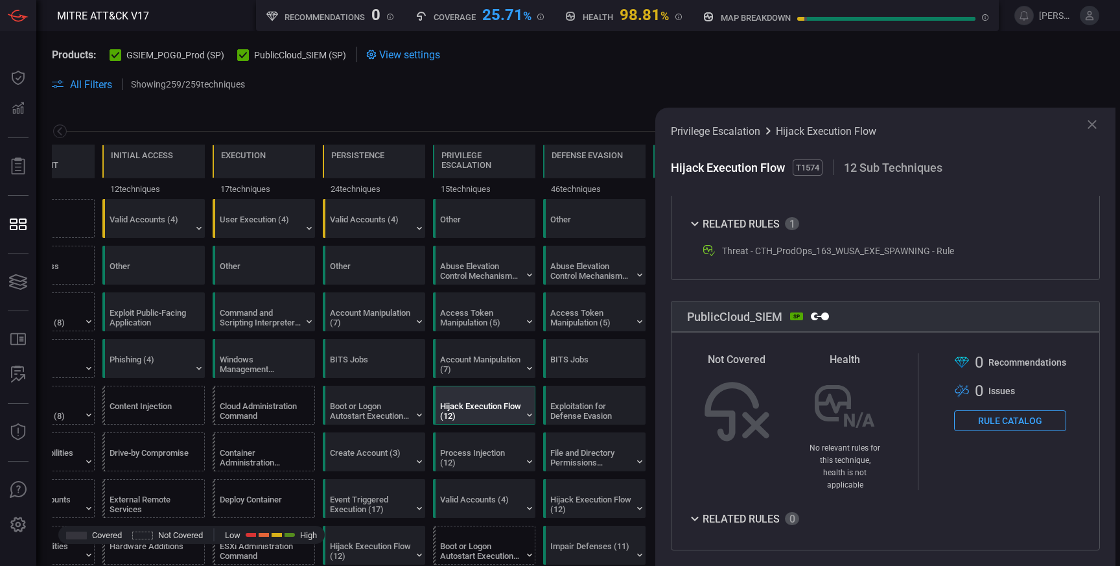
scroll to position [370, 0]
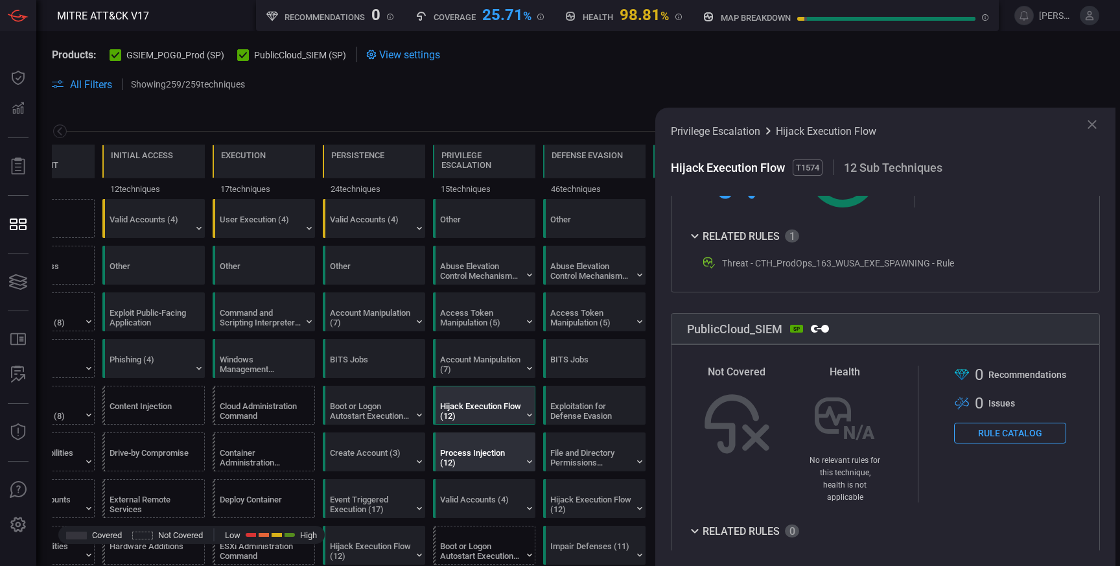
click at [512, 457] on div "Process Injection (12)" at bounding box center [480, 457] width 81 height 19
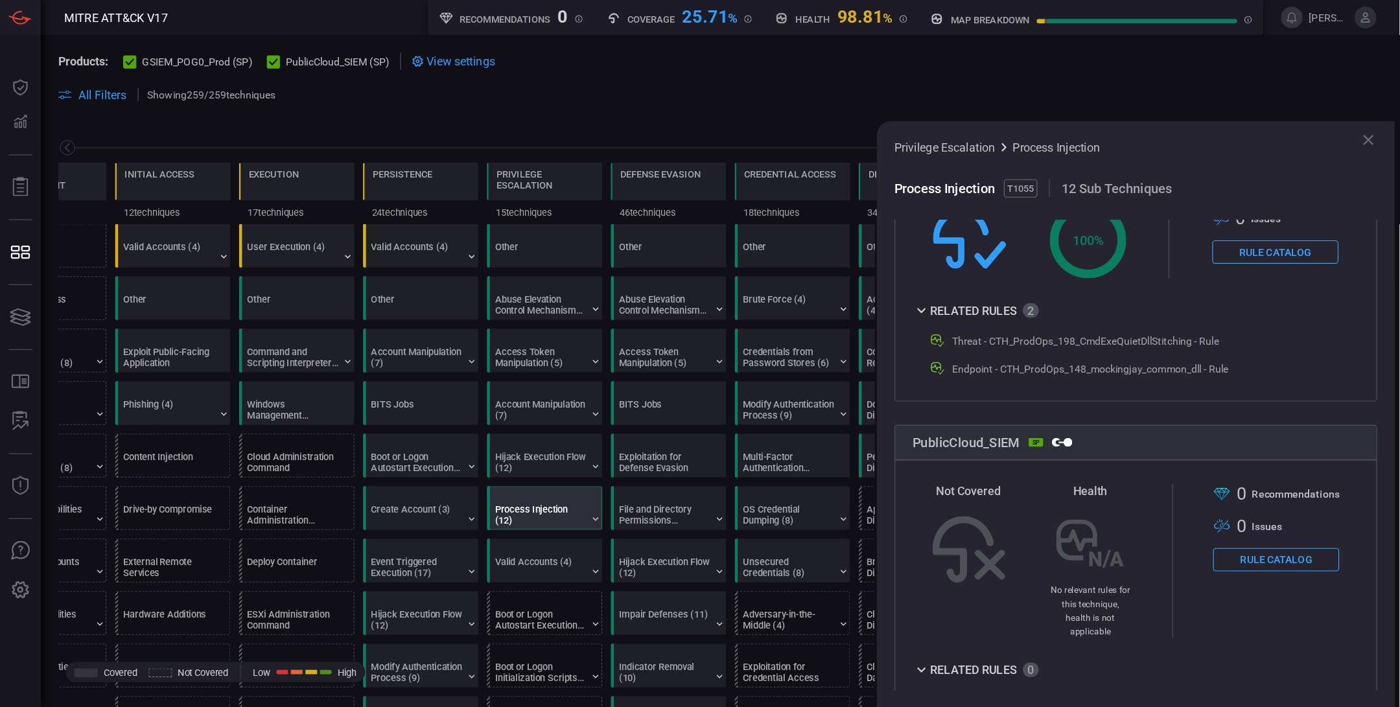
scroll to position [251, 0]
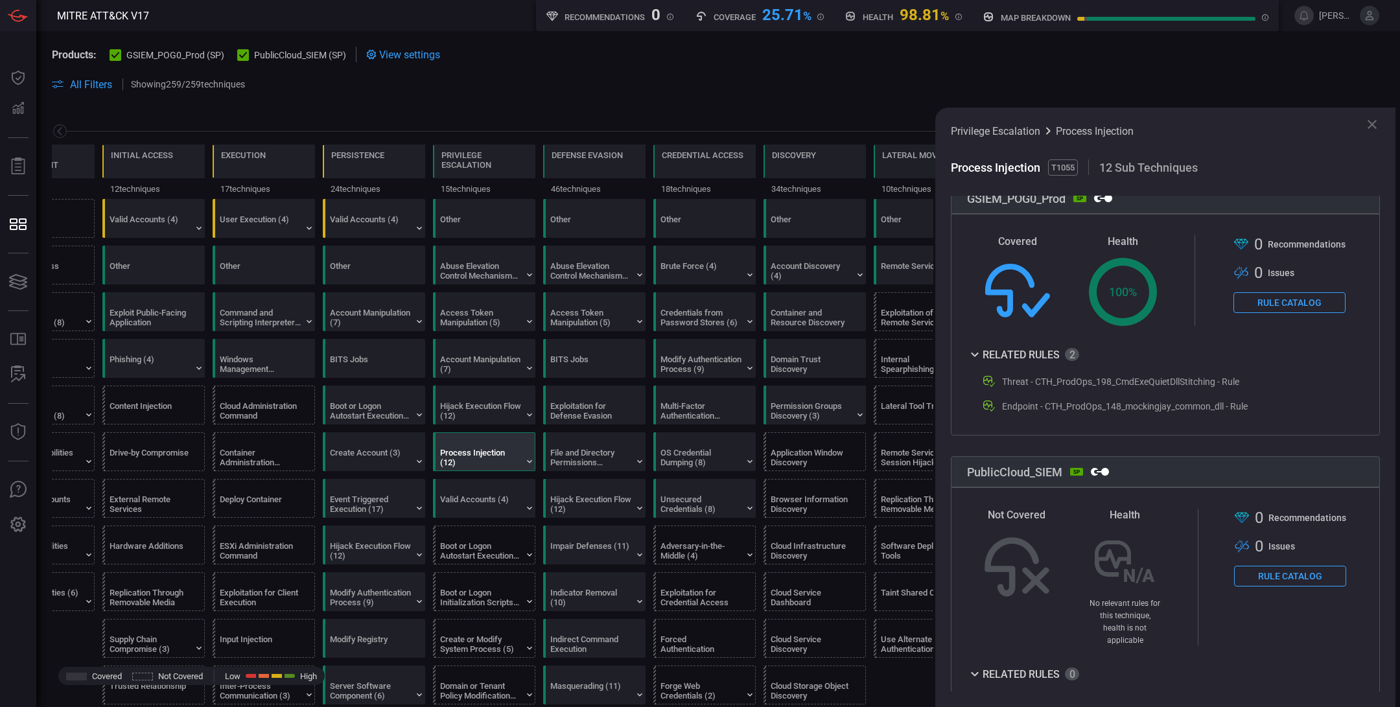
click at [17, 328] on button ".st0_rule_catalog_icon{fill: currentColor;} Rule Catalog Rule Catalog" at bounding box center [18, 339] width 31 height 31
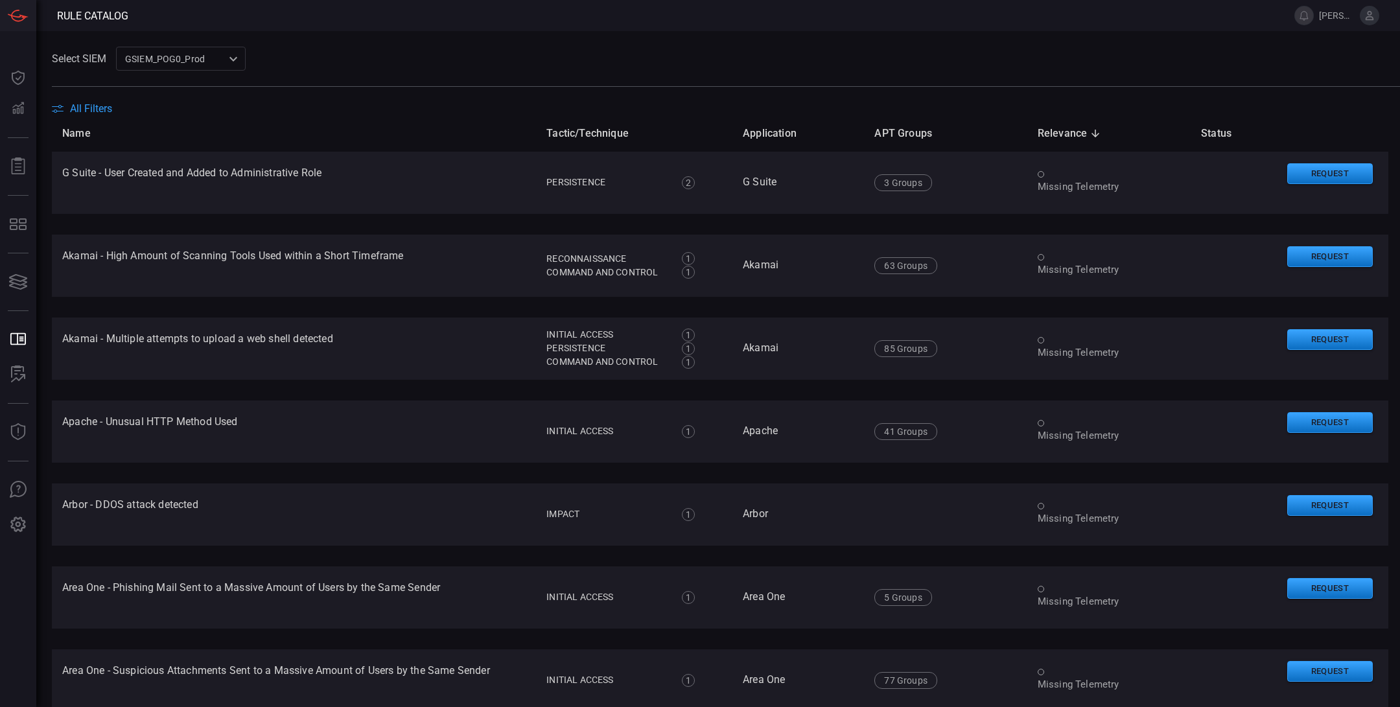
click at [15, 565] on div "Dashboard Dashboard Detections Detections Reports Reports MITRE - Detection Pos…" at bounding box center [18, 353] width 36 height 707
click at [388, 69] on div "Select SIEM GSIEM_POG0_Prod 0311ca00-2277-4bf1-be0d-c3c267188b0f ​" at bounding box center [726, 59] width 1348 height 24
